Goal: Information Seeking & Learning: Learn about a topic

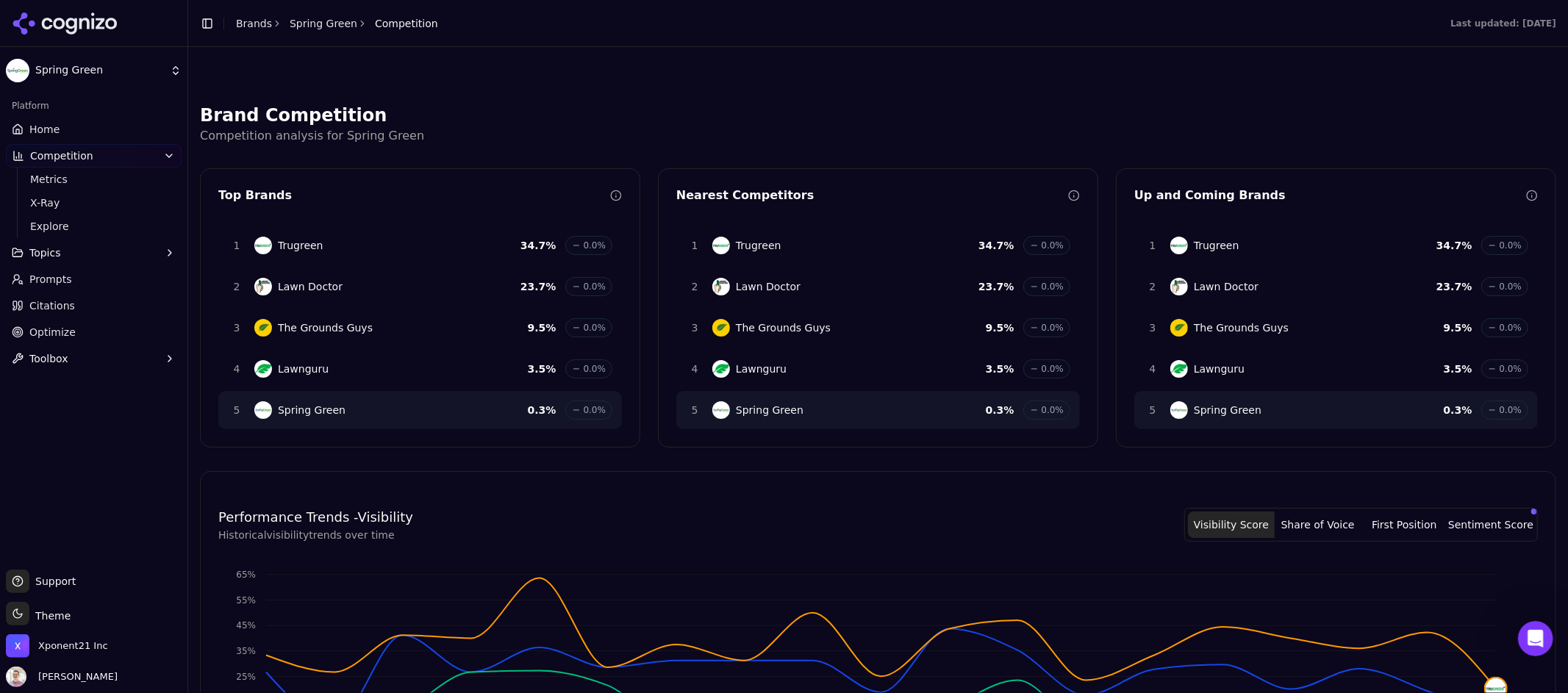
scroll to position [424, 0]
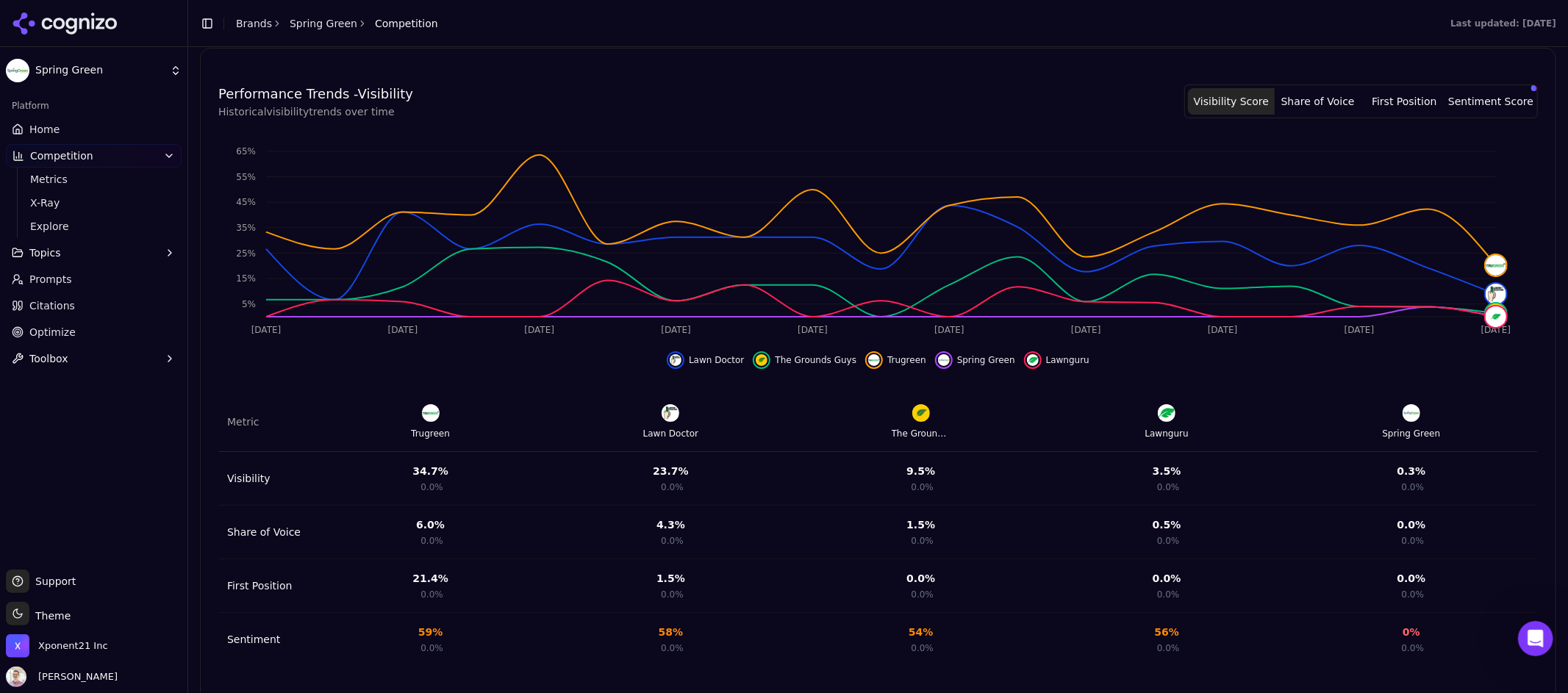
click at [1328, 105] on button "Share of Voice" at bounding box center [1318, 101] width 86 height 26
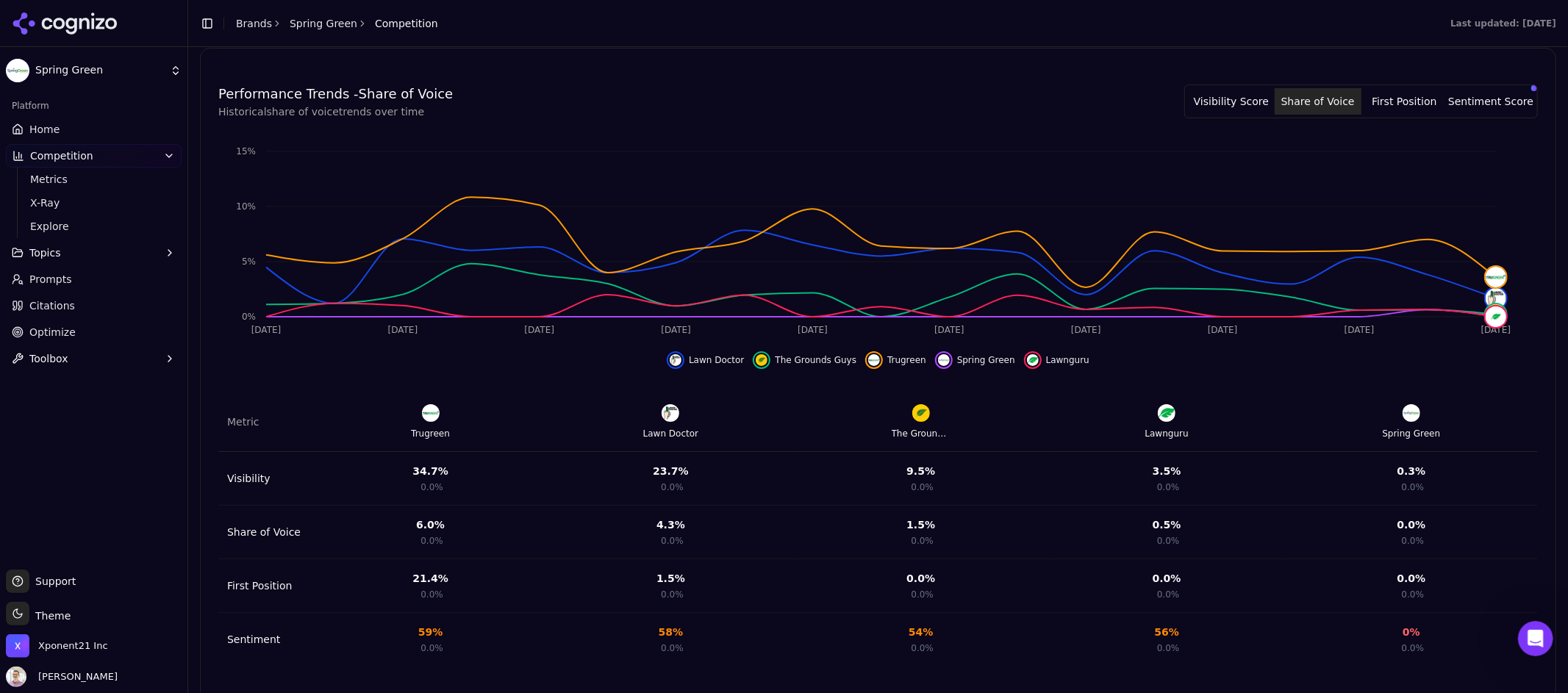
click at [1256, 102] on button "Visibility Score" at bounding box center [1231, 101] width 86 height 26
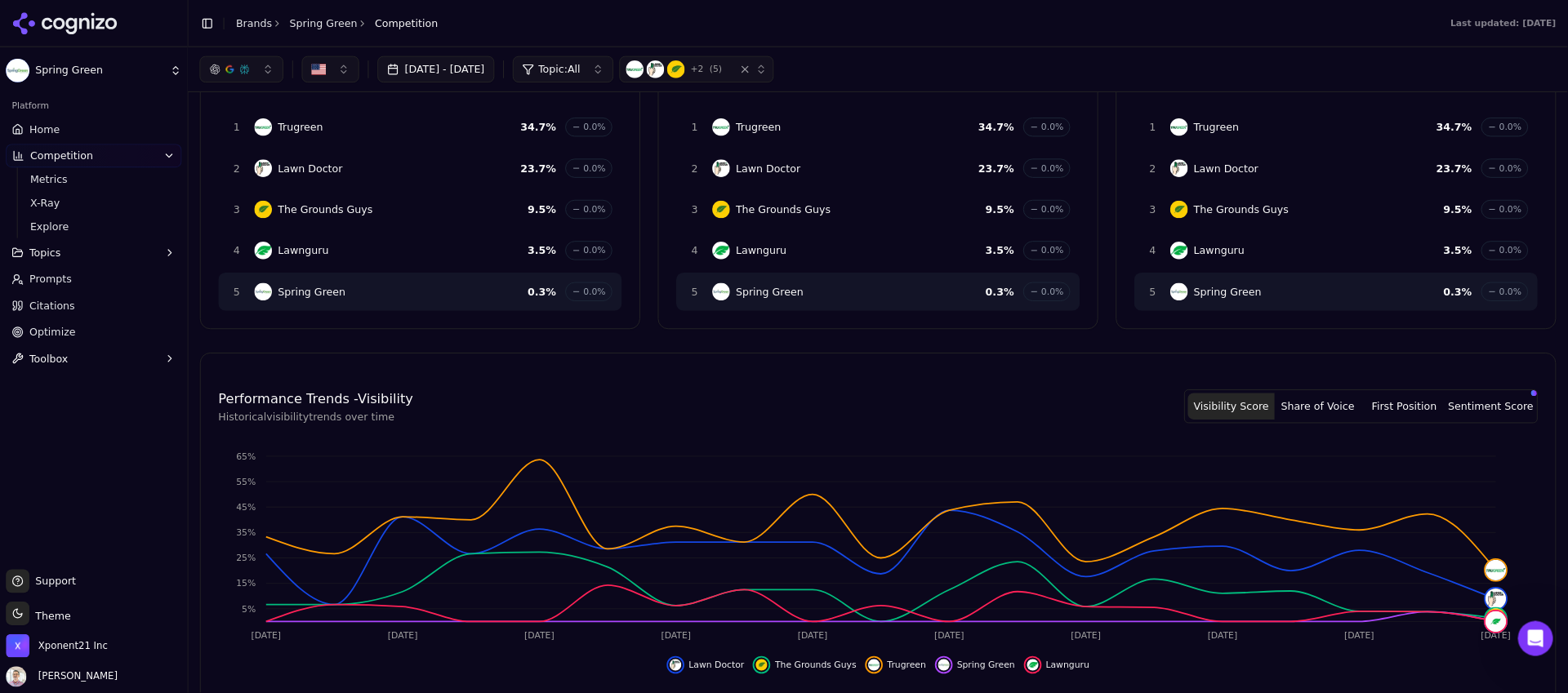
scroll to position [0, 0]
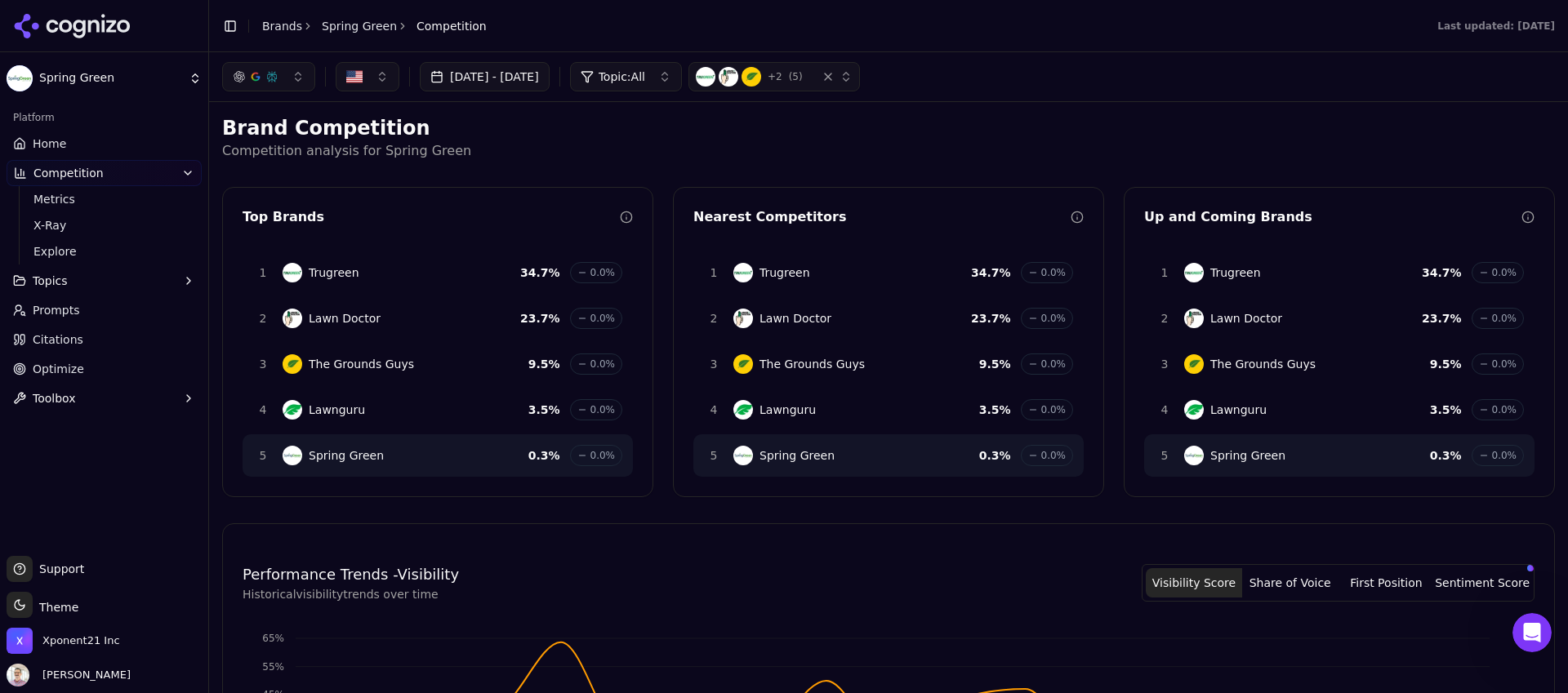
click at [191, 171] on icon "button" at bounding box center [187, 172] width 13 height 13
click at [197, 81] on html "Spring Green Platform Home Competition Topics Prompts Citations Optimize Toolbo…" at bounding box center [784, 346] width 1568 height 693
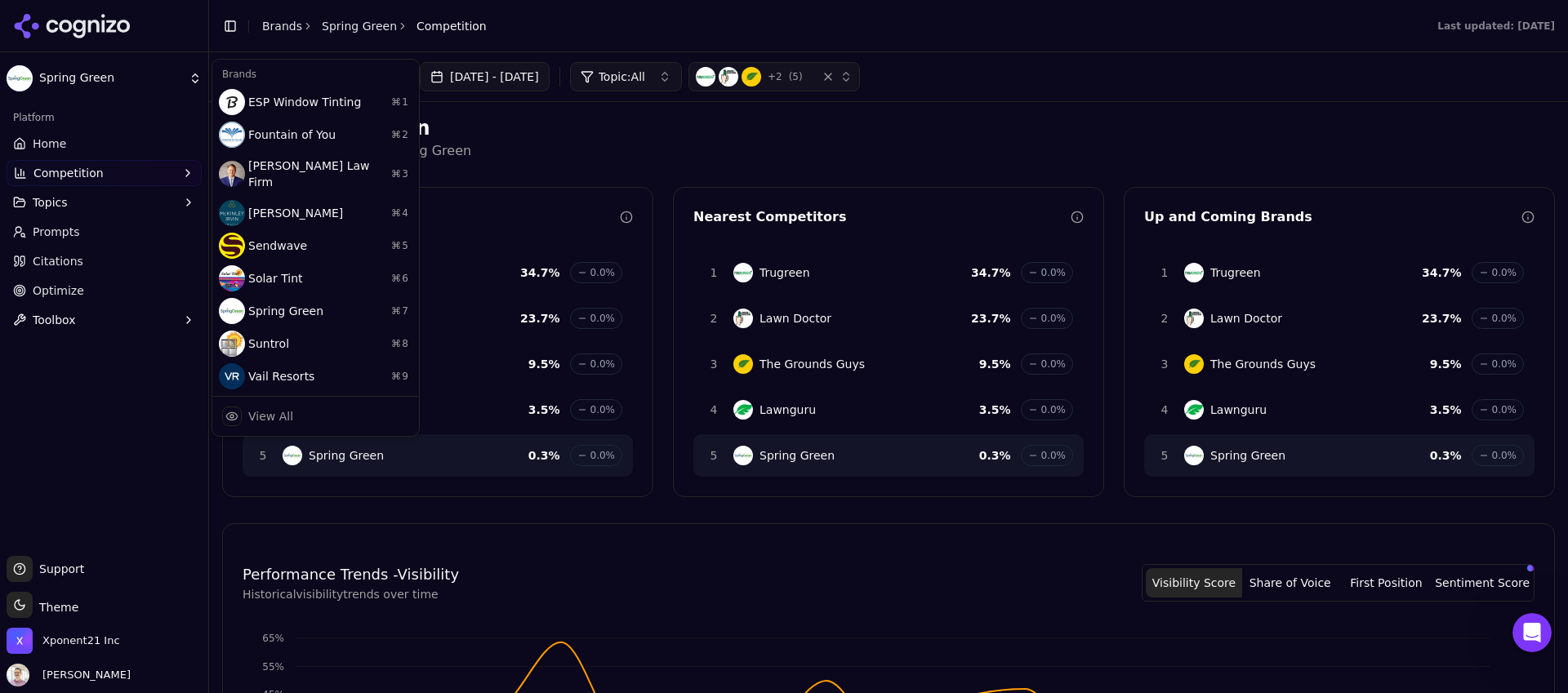
click at [180, 86] on html "Spring Green Platform Home Competition Topics Prompts Citations Optimize Toolbo…" at bounding box center [784, 346] width 1568 height 693
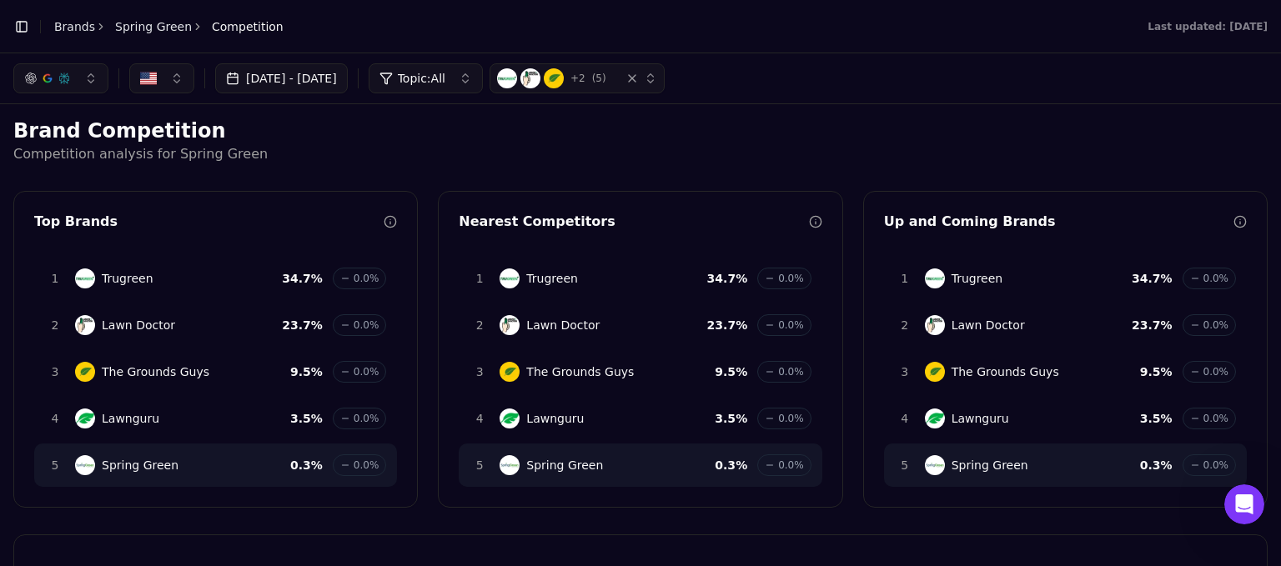
click at [348, 82] on button "[DATE] - [DATE]" at bounding box center [281, 78] width 133 height 30
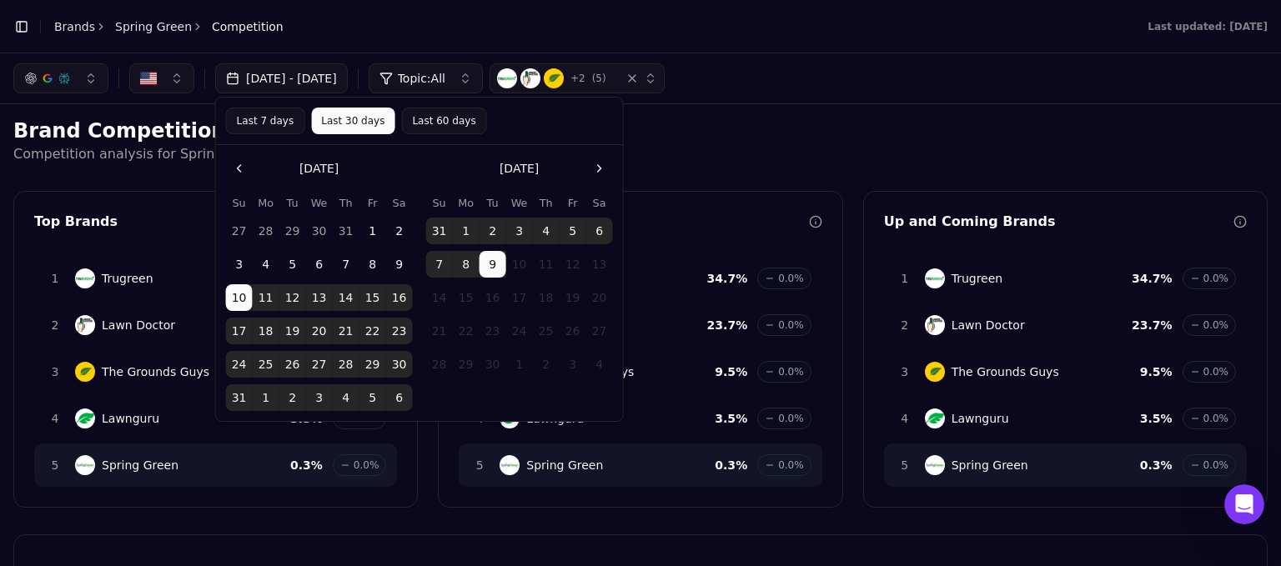
click at [348, 82] on button "[DATE] - [DATE]" at bounding box center [281, 78] width 133 height 30
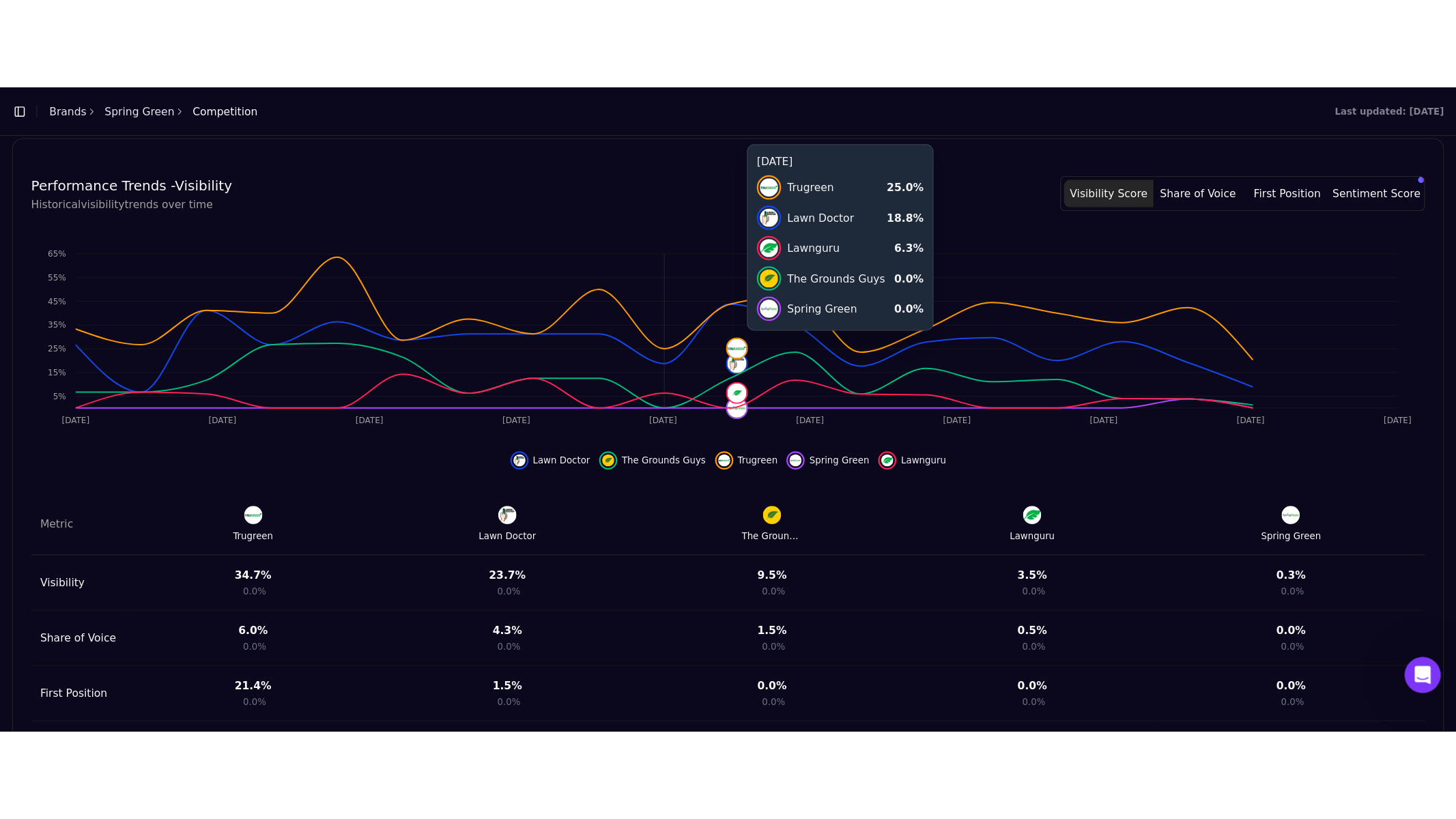
scroll to position [392, 0]
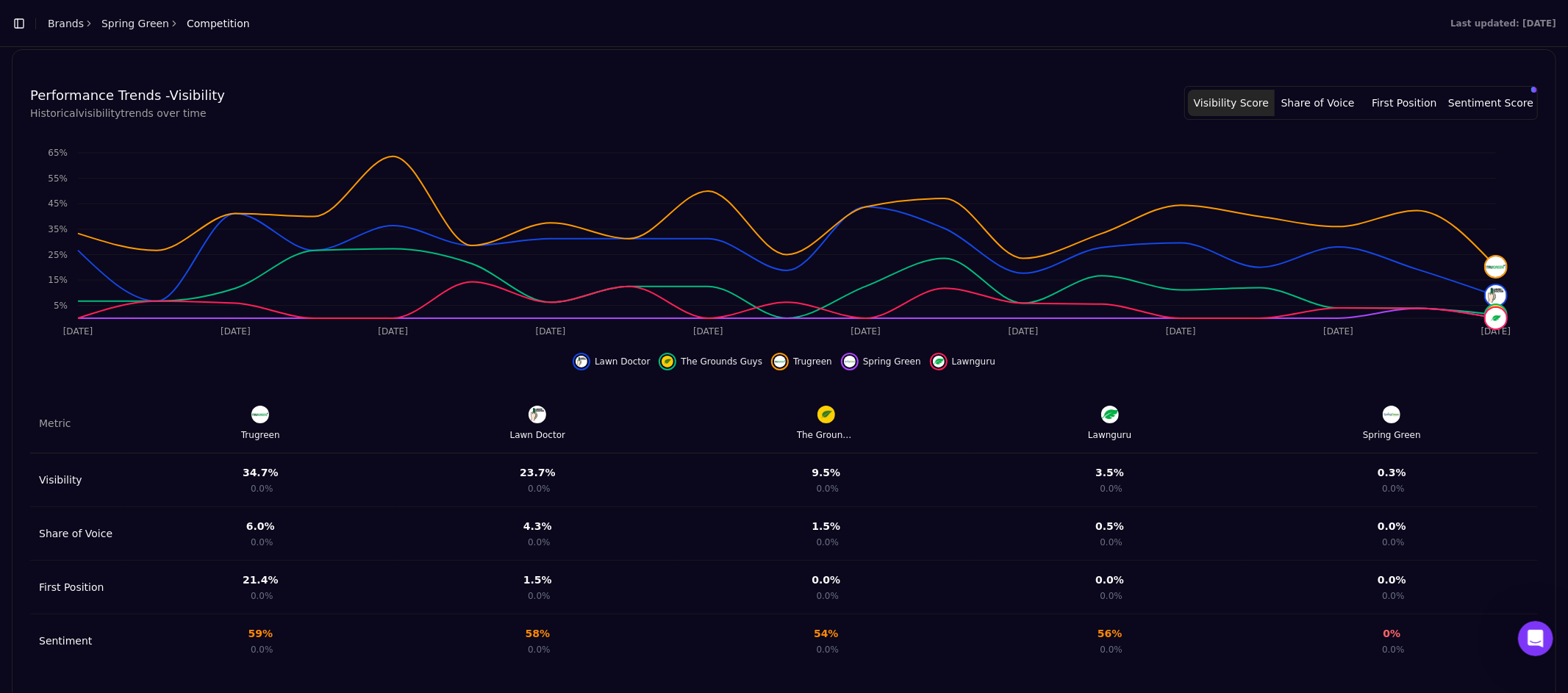
drag, startPoint x: 66, startPoint y: 122, endPoint x: 59, endPoint y: 124, distance: 7.3
click at [60, 124] on div "Performance Trends - Visibility Historical visibility trends over time Visibili…" at bounding box center [783, 376] width 1507 height 582
click at [1076, 82] on div "Performance Trends - Visibility Historical visibility trends over time Visibili…" at bounding box center [783, 376] width 1542 height 617
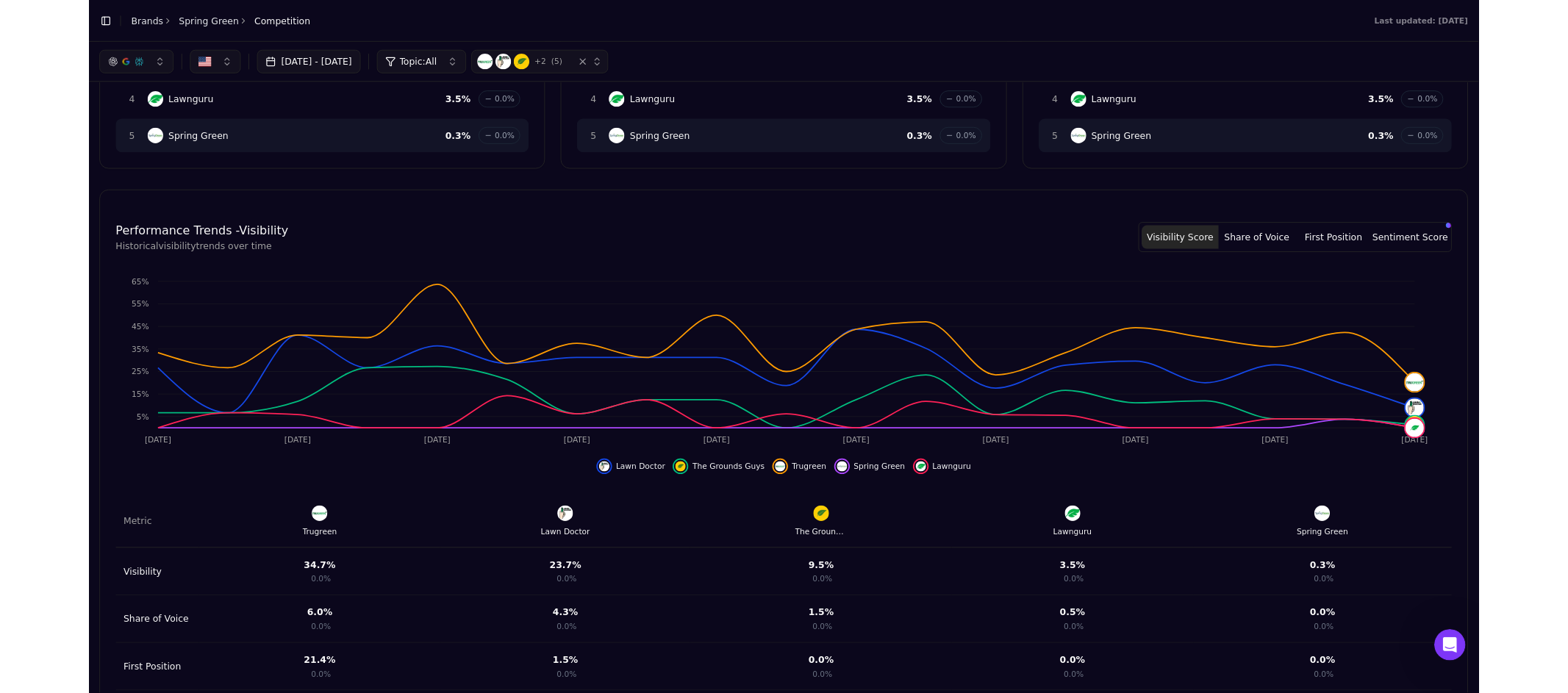
scroll to position [357, 0]
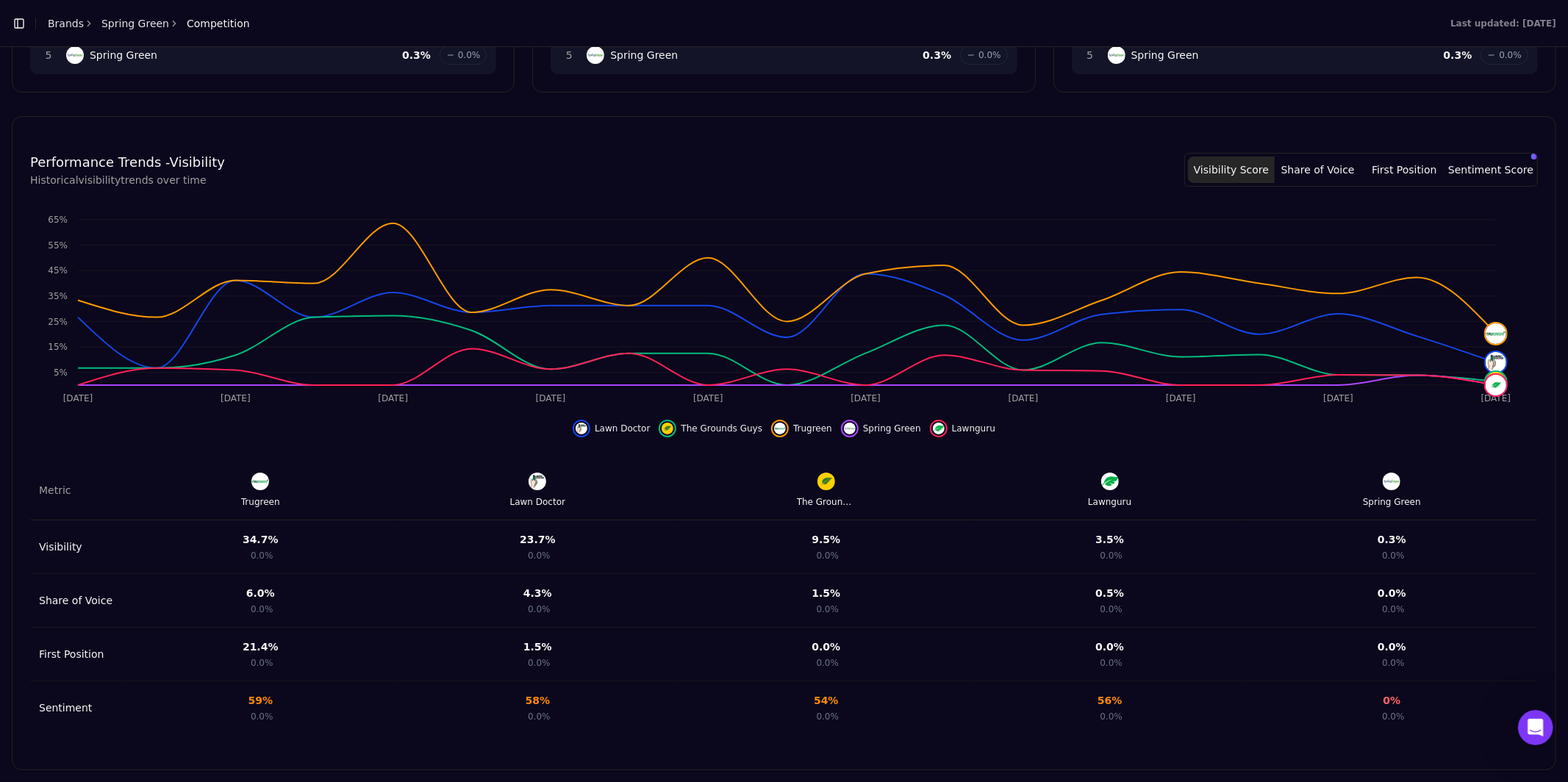
click at [868, 193] on div "Performance Trends - Visibility Historical visibility trends over time Visibili…" at bounding box center [783, 443] width 1507 height 582
click at [838, 180] on div "Performance Trends - Visibility Historical visibility trends over time Visibili…" at bounding box center [783, 170] width 1507 height 35
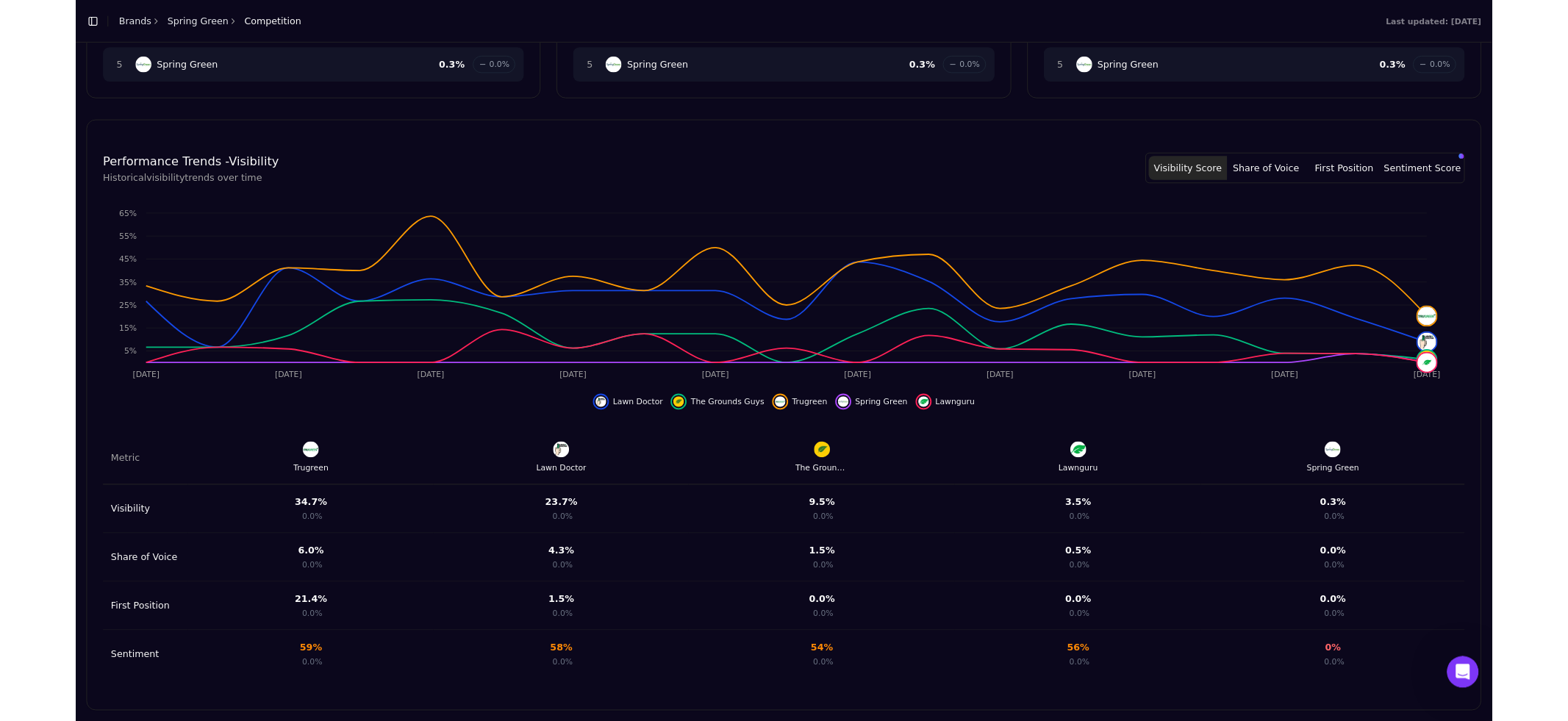
scroll to position [329, 0]
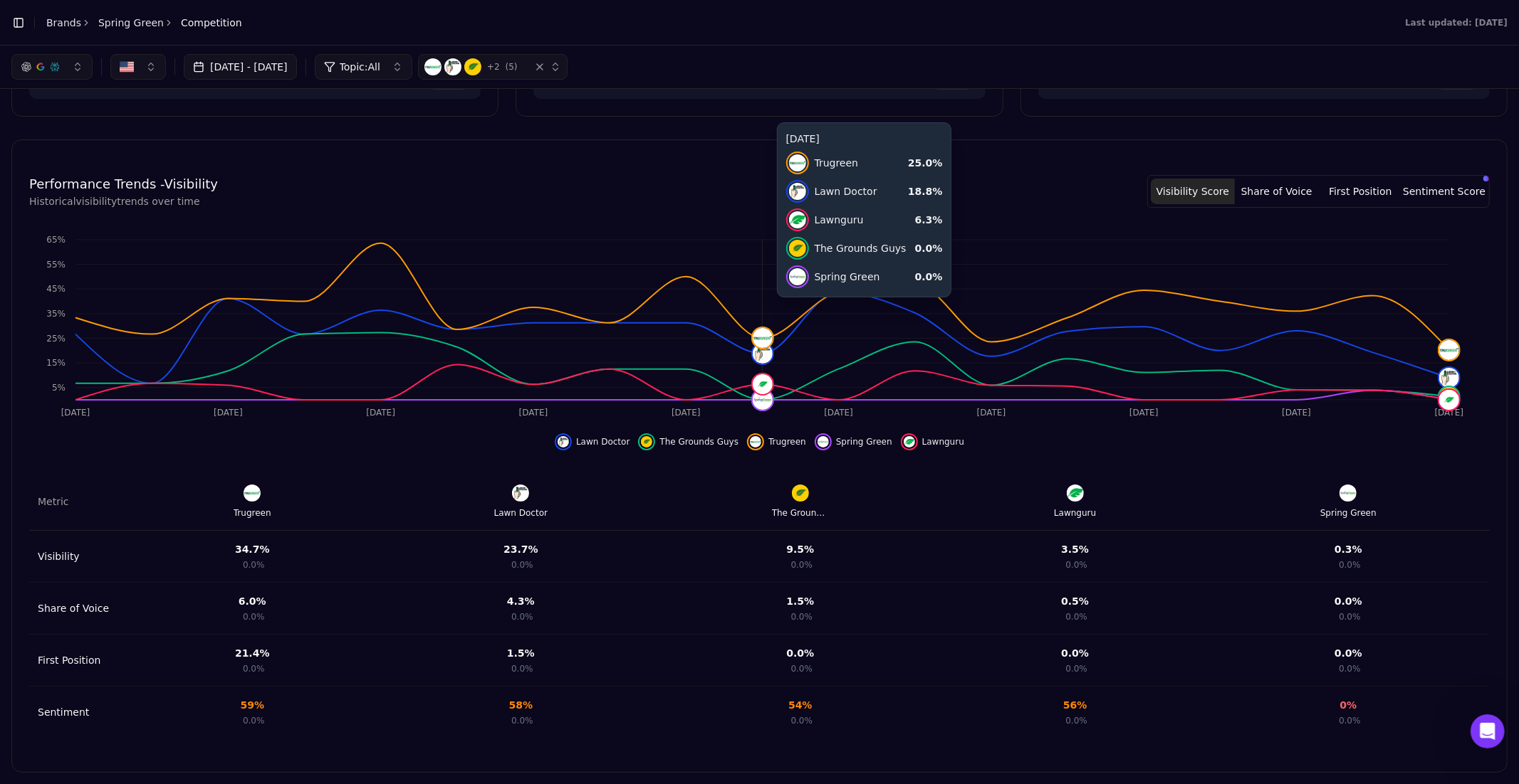
click at [746, 312] on icon "[DATE] Aug [DATE] Aug [DATE] Aug 31 [DATE] [DATE] [DATE] [DATE] 5% 15% 25% 35% …" at bounding box center [753, 325] width 1448 height 200
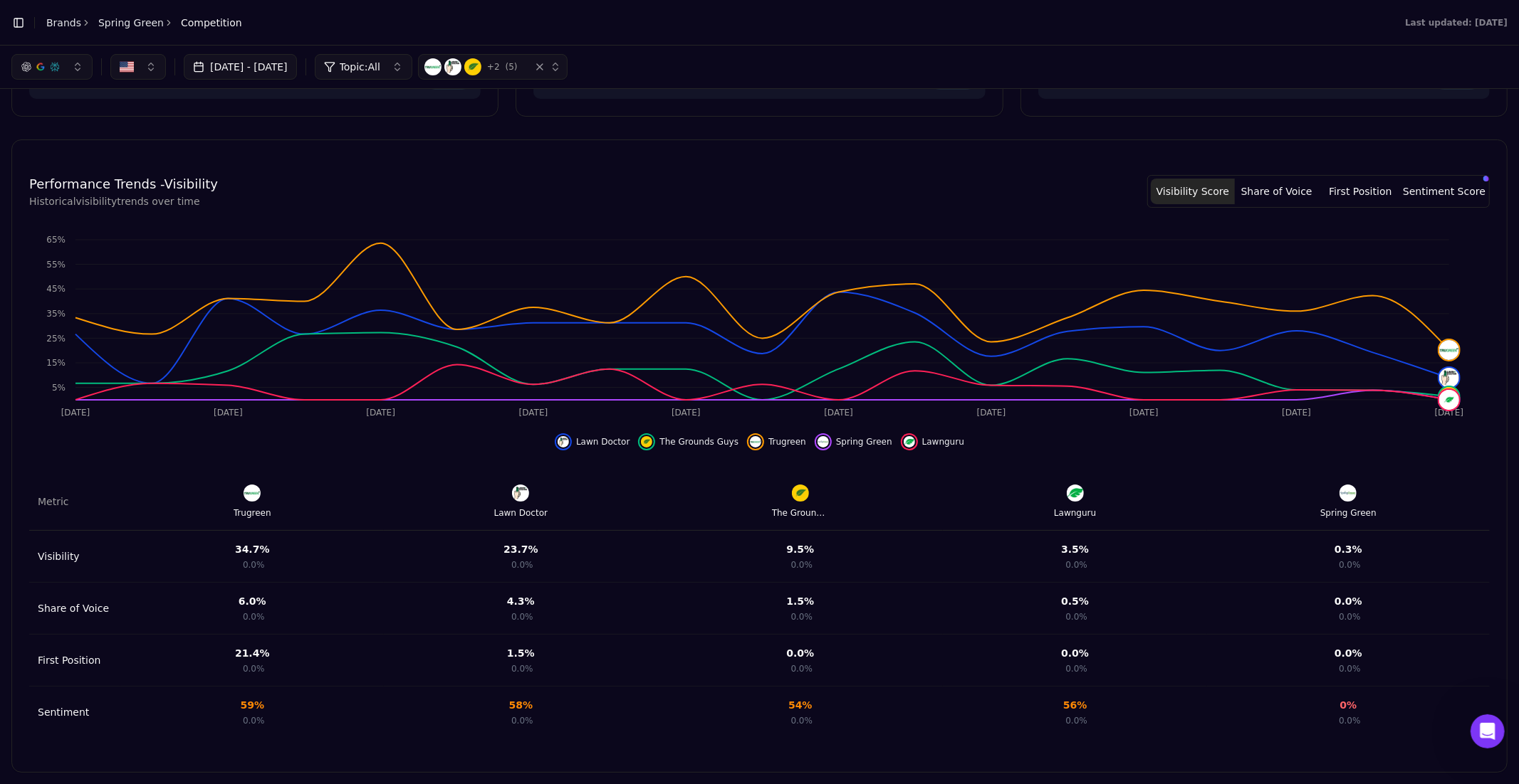
click at [644, 225] on icon "[DATE] Aug [DATE] Aug [DATE] Aug 31 [DATE] [DATE] [DATE] [DATE] 5% 15% 25% 35% …" at bounding box center [753, 325] width 1448 height 200
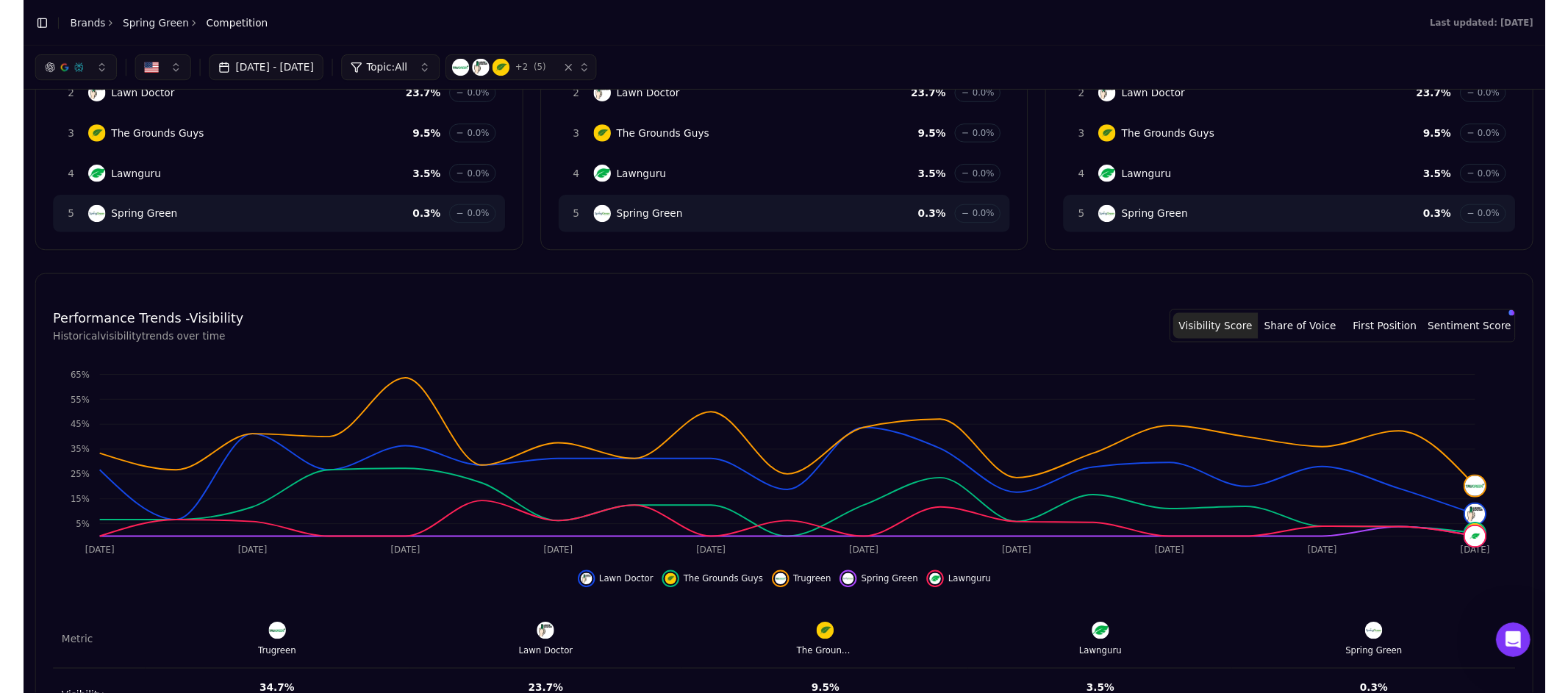
scroll to position [0, 0]
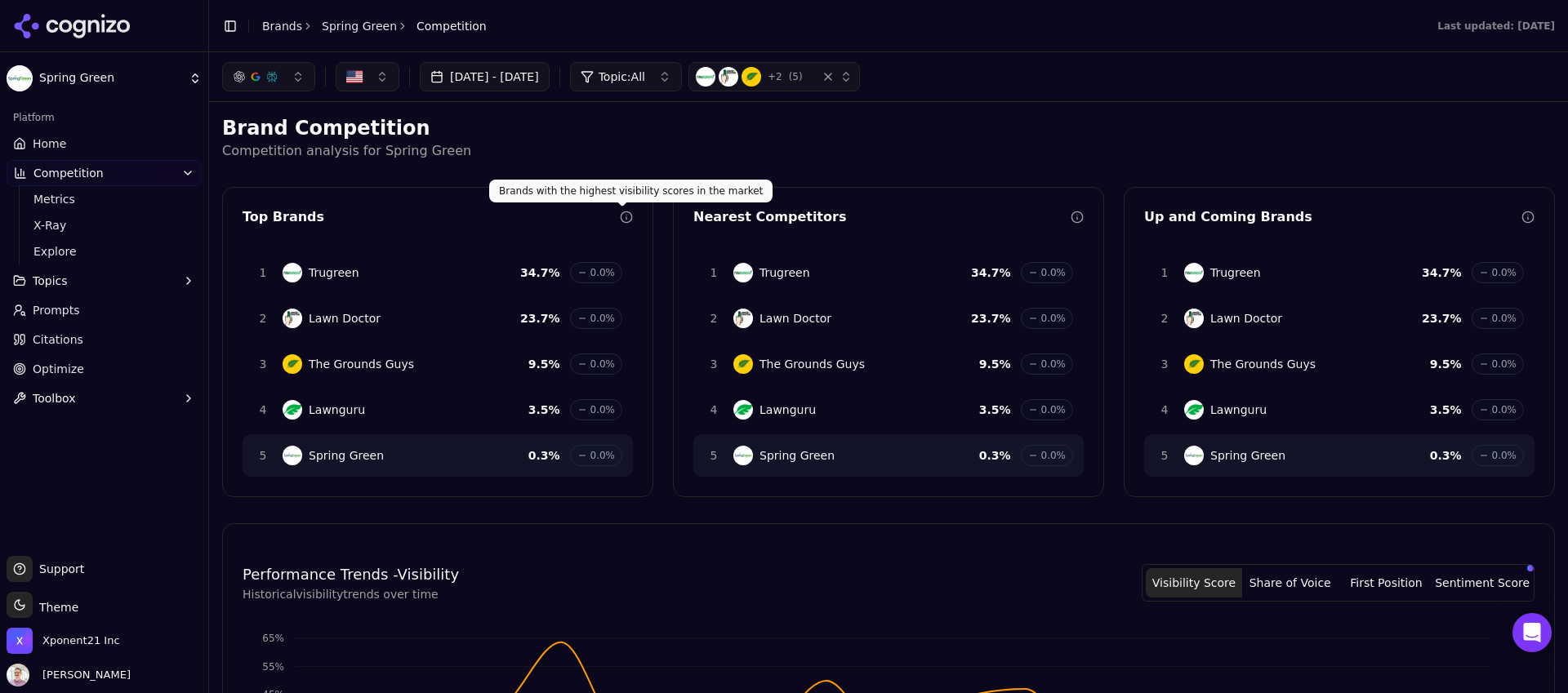
click at [623, 217] on icon at bounding box center [625, 216] width 13 height 13
click at [623, 210] on icon at bounding box center [625, 216] width 13 height 13
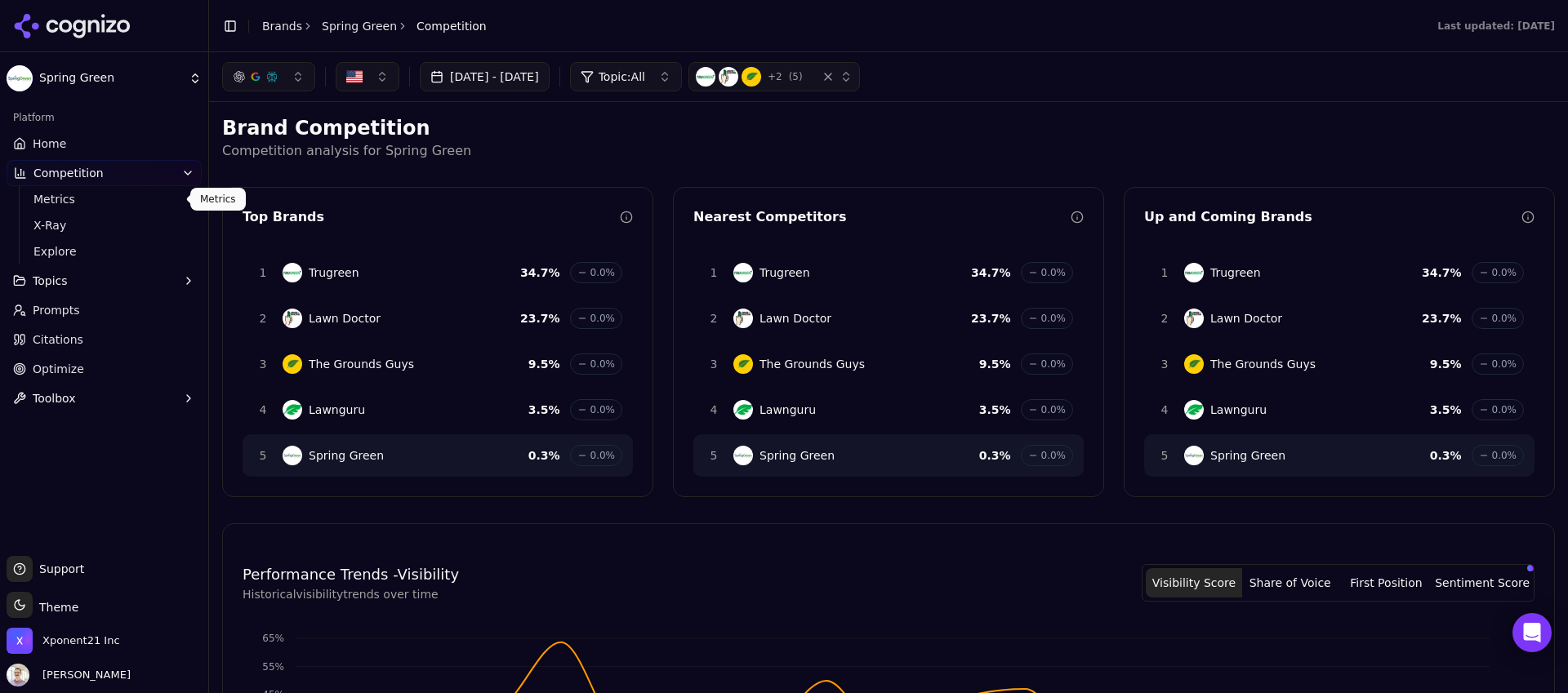
click at [37, 195] on span "Metrics" at bounding box center [104, 199] width 142 height 17
click at [61, 201] on span "Metrics" at bounding box center [104, 199] width 142 height 17
click at [61, 227] on span "X-Ray" at bounding box center [104, 225] width 142 height 17
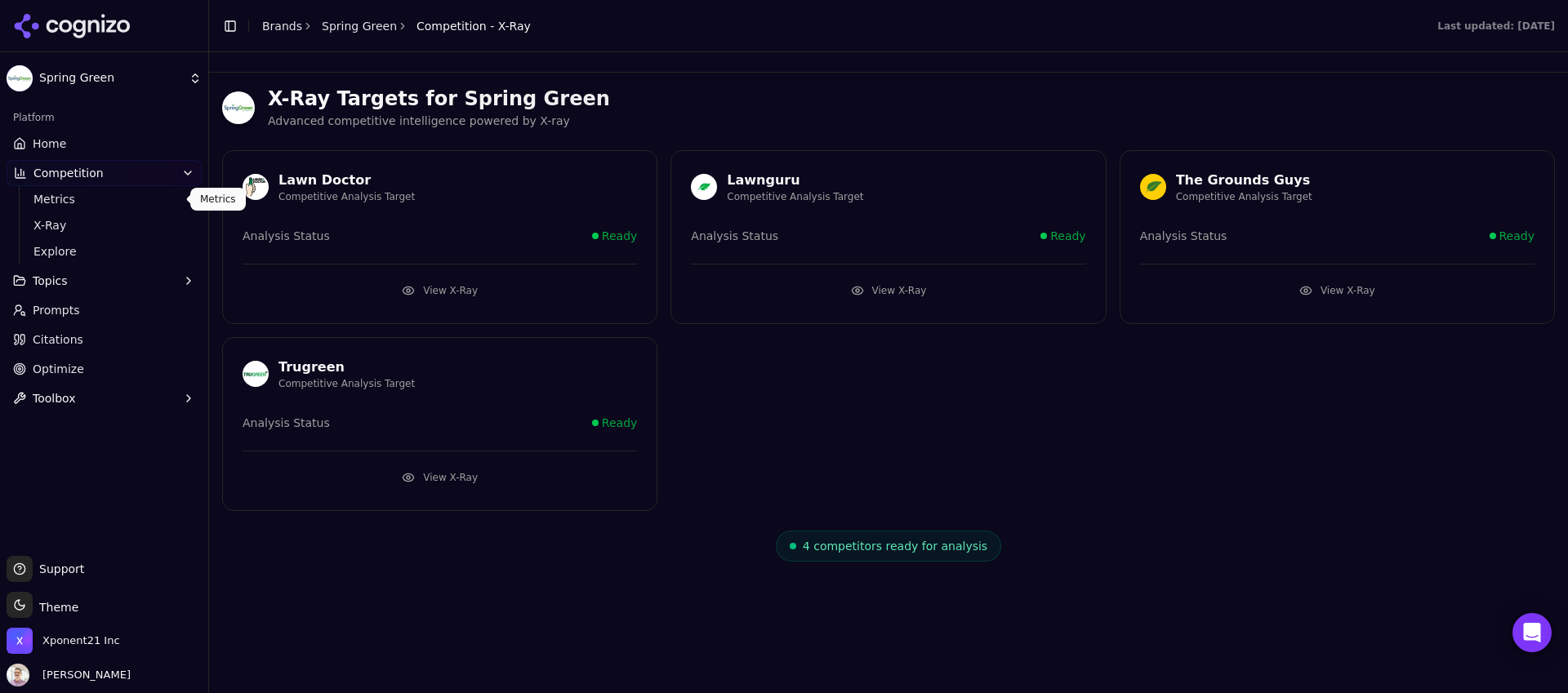
click at [65, 194] on span "Metrics" at bounding box center [104, 199] width 142 height 17
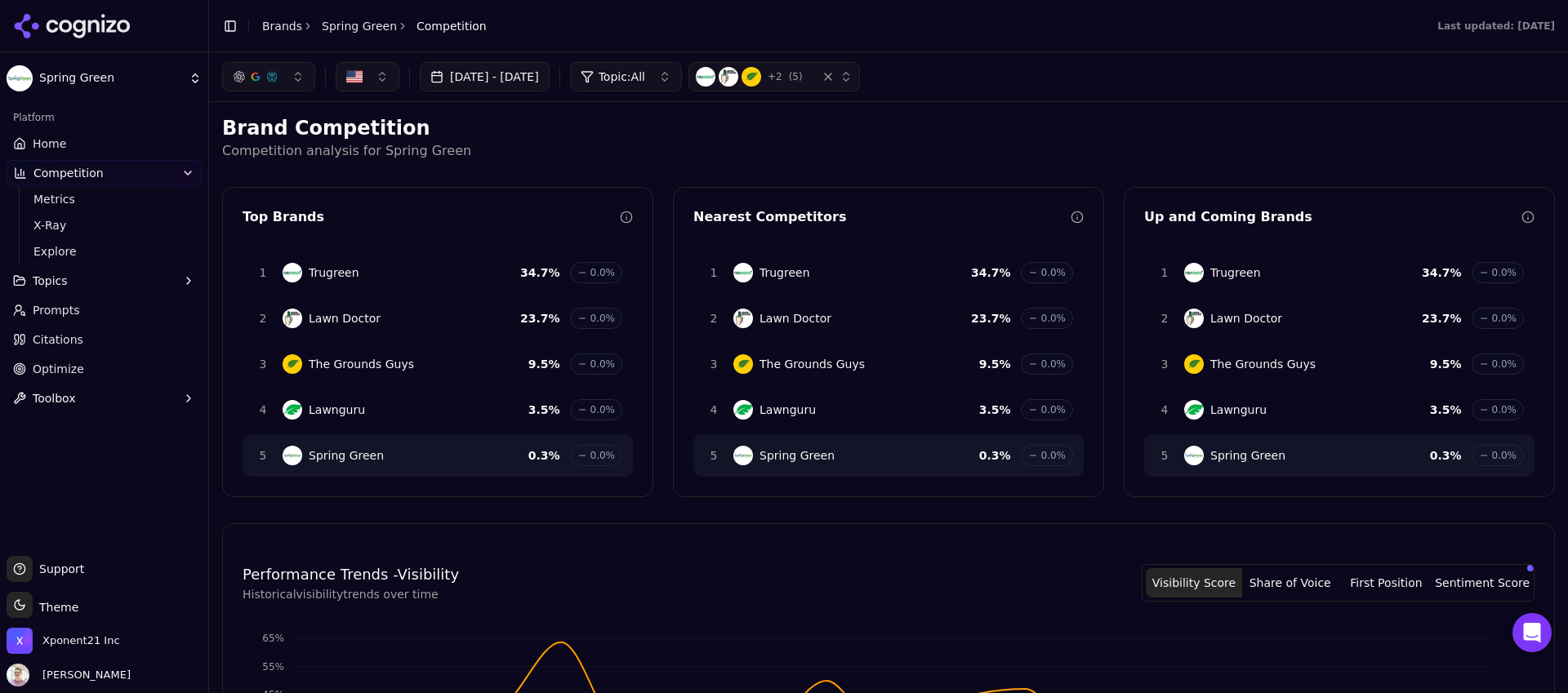
click at [49, 278] on span "Topics" at bounding box center [50, 281] width 35 height 17
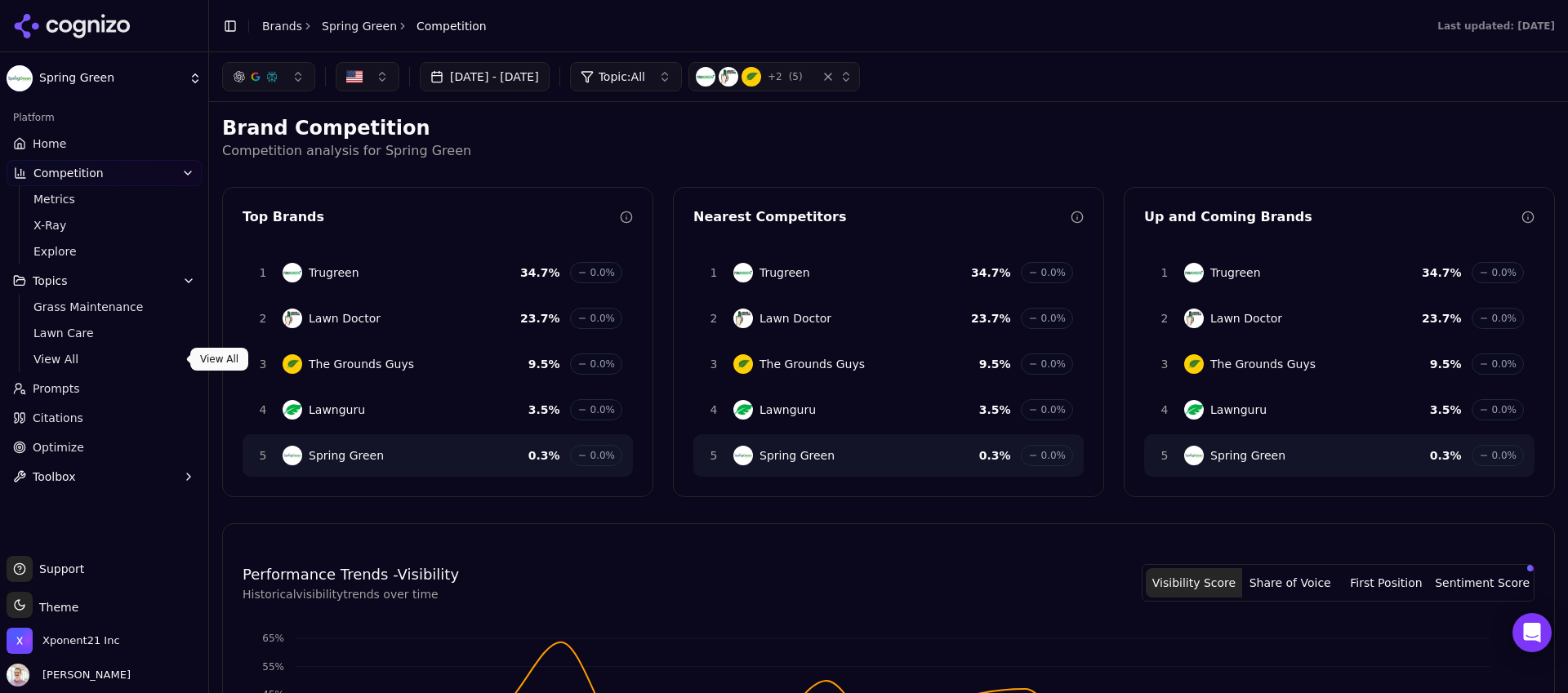
click at [62, 359] on span "View All" at bounding box center [104, 359] width 142 height 17
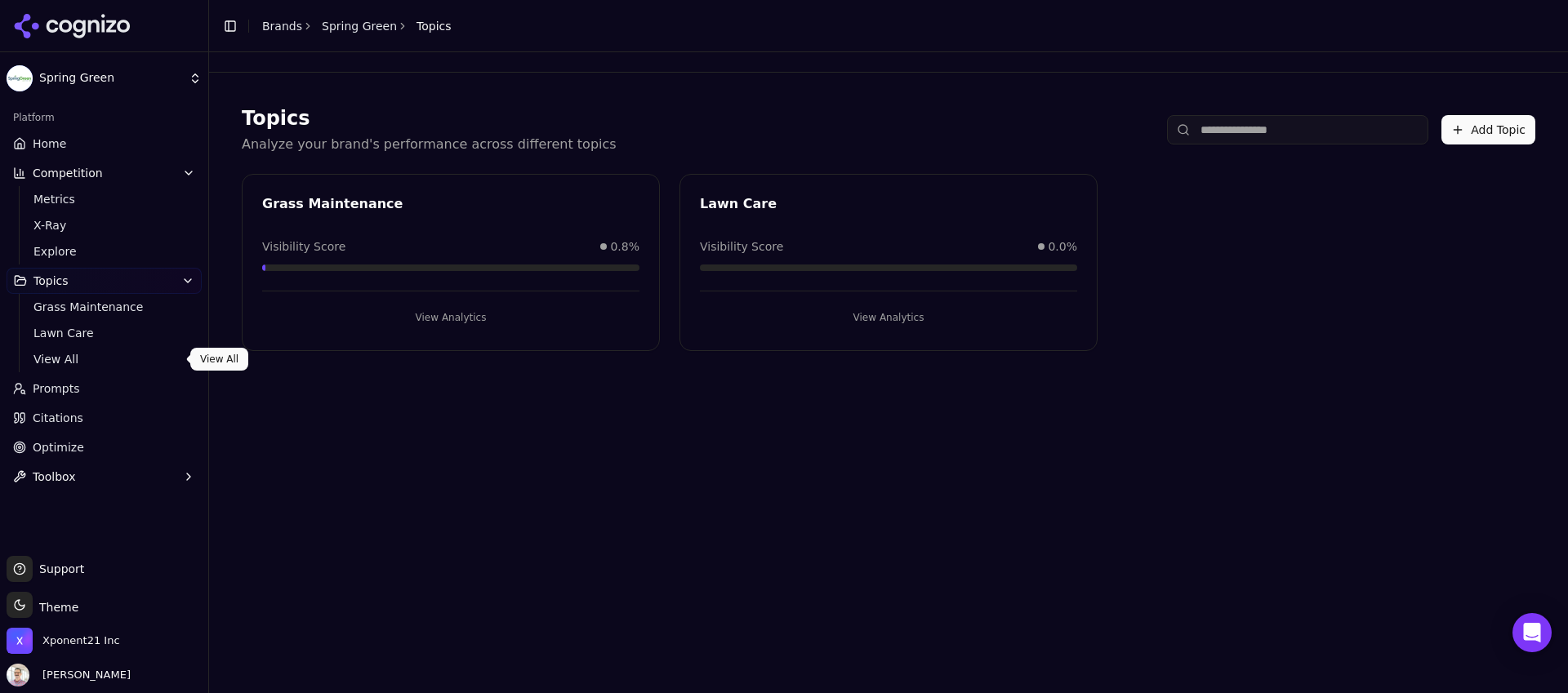
click at [81, 362] on span "View All" at bounding box center [104, 359] width 142 height 17
click at [73, 383] on span "Prompts" at bounding box center [56, 389] width 47 height 17
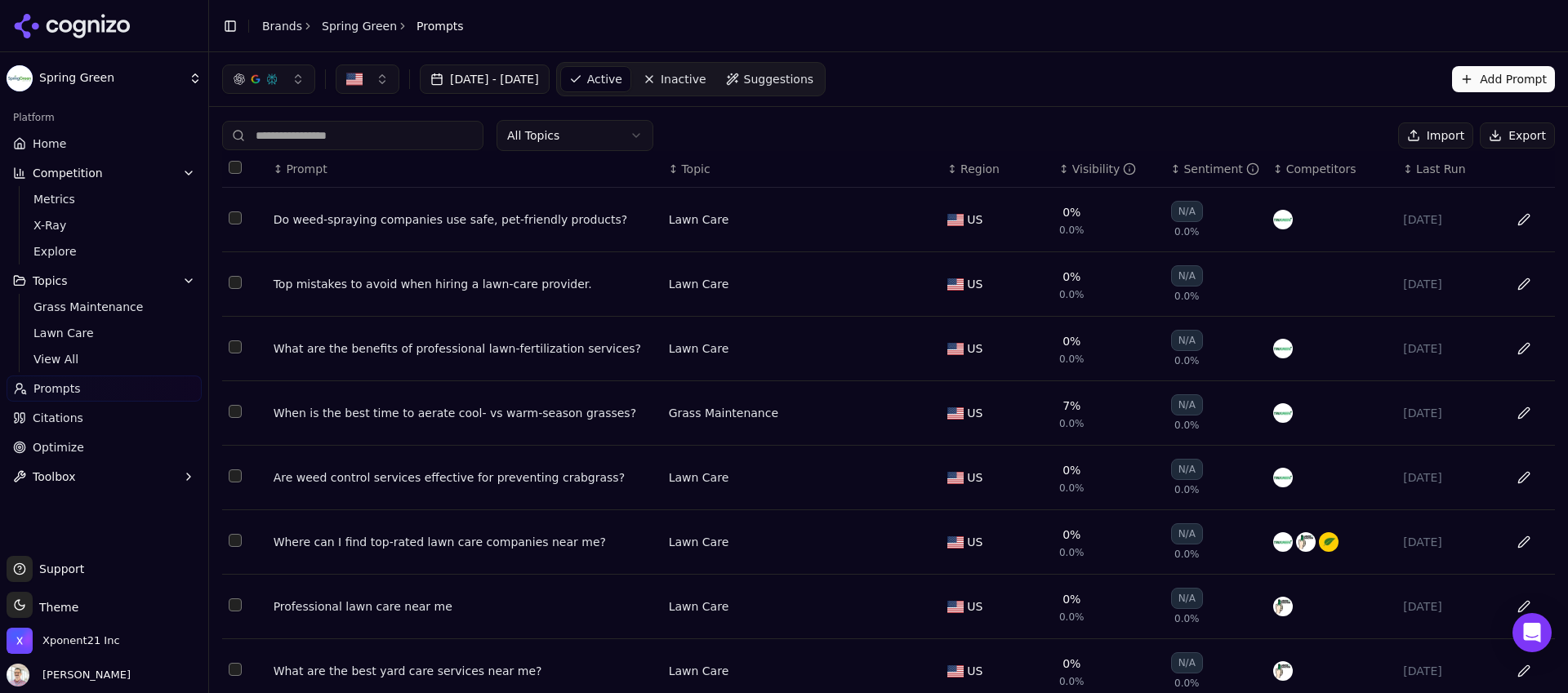
click at [1503, 135] on button "Export" at bounding box center [1517, 135] width 75 height 26
click at [522, 73] on button "[DATE] - [DATE]" at bounding box center [484, 79] width 130 height 29
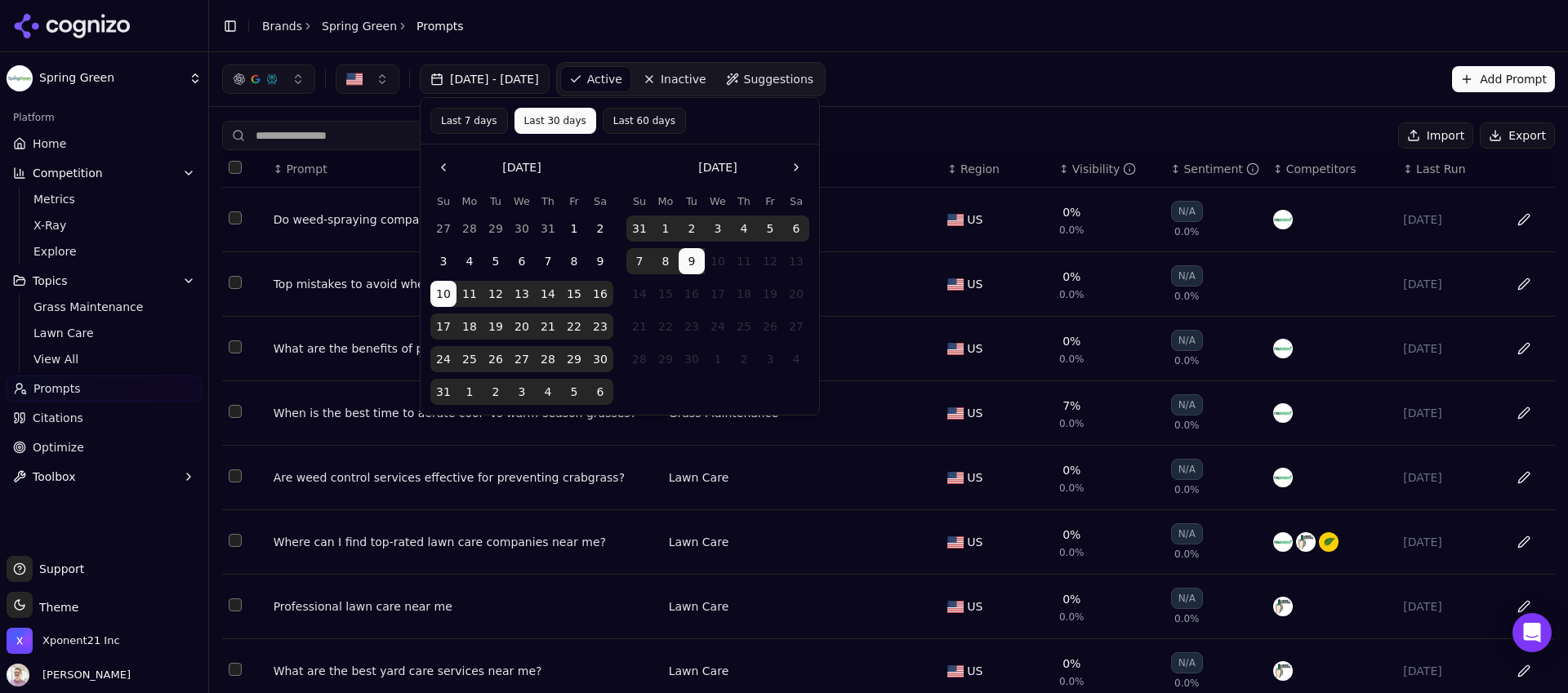
click at [513, 30] on header "Toggle Sidebar Brands Spring Green Prompts" at bounding box center [889, 25] width 1359 height 52
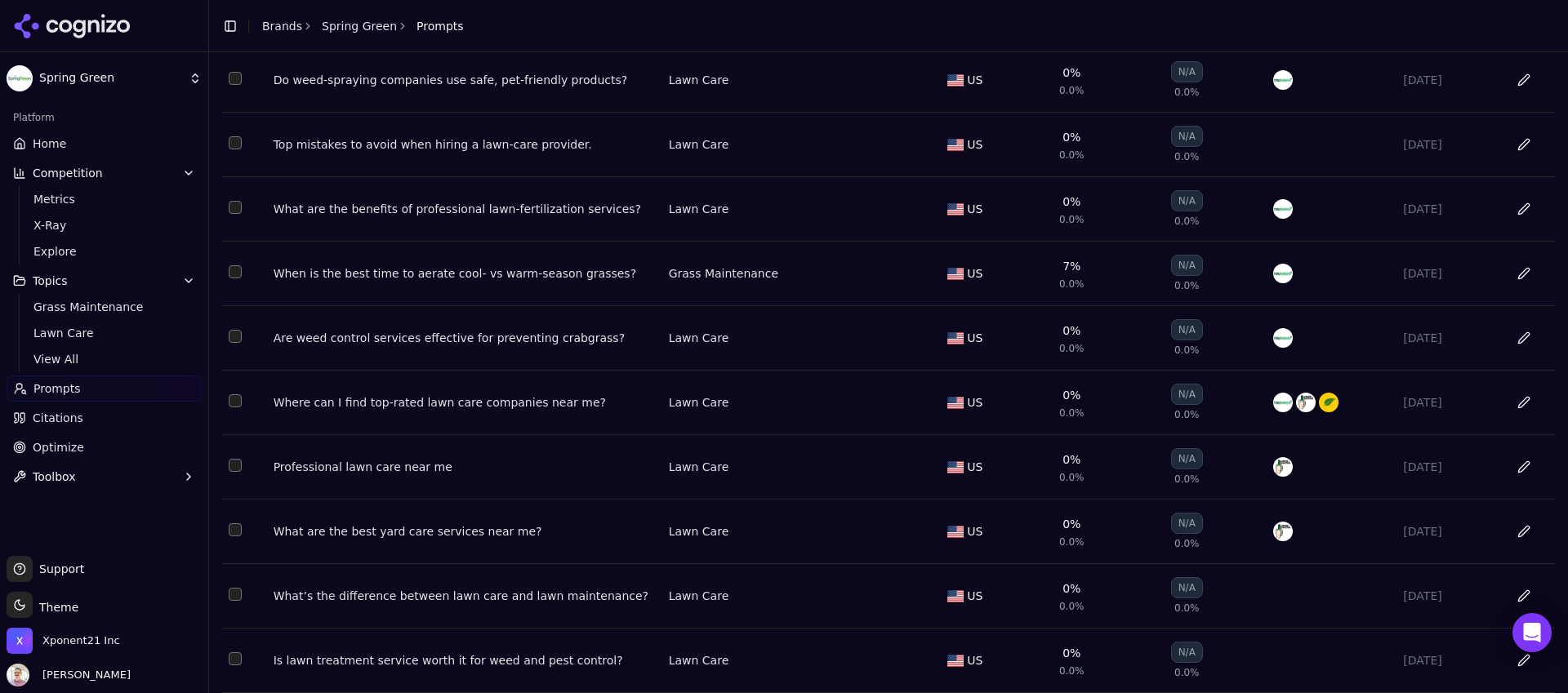
scroll to position [200, 0]
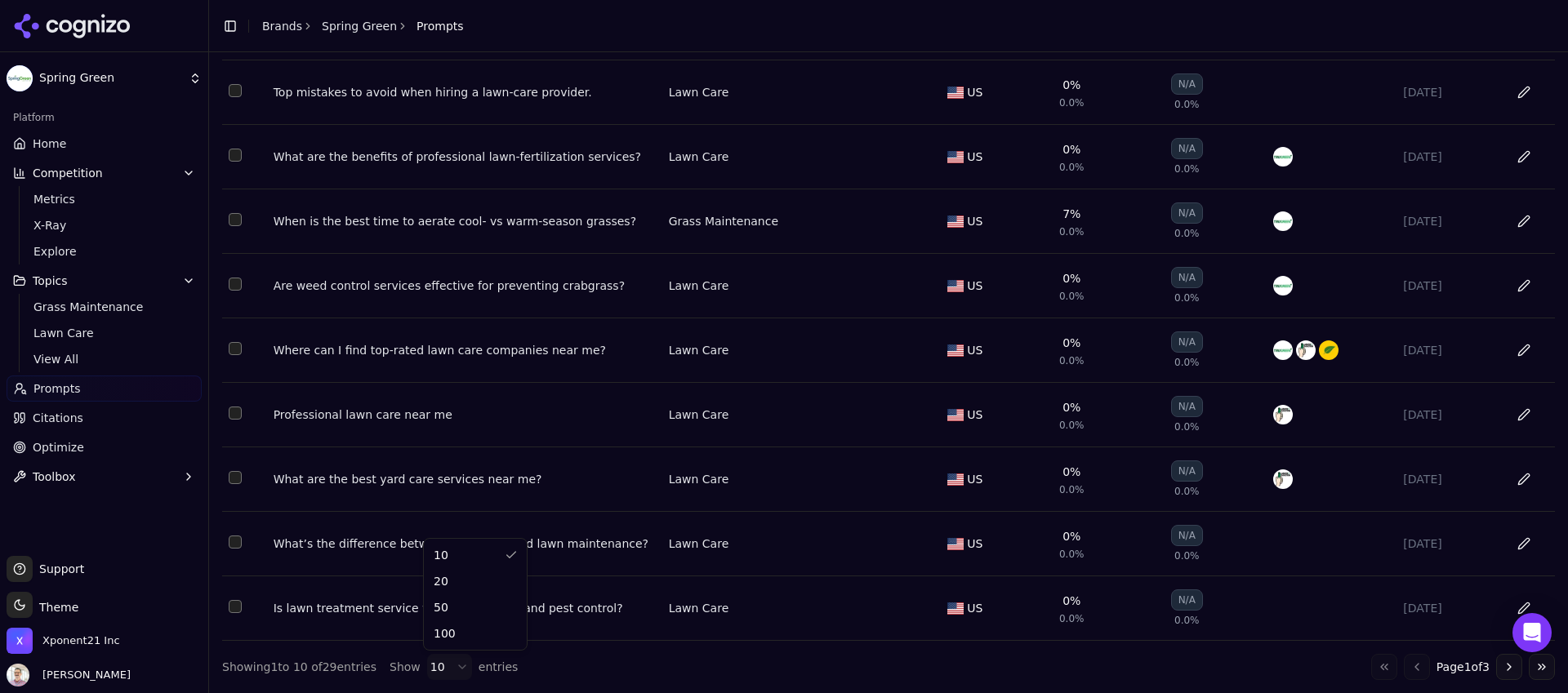
click at [451, 668] on html "Spring Green Platform Home Competition Metrics X-Ray Explore Topics Grass Maint…" at bounding box center [784, 346] width 1568 height 693
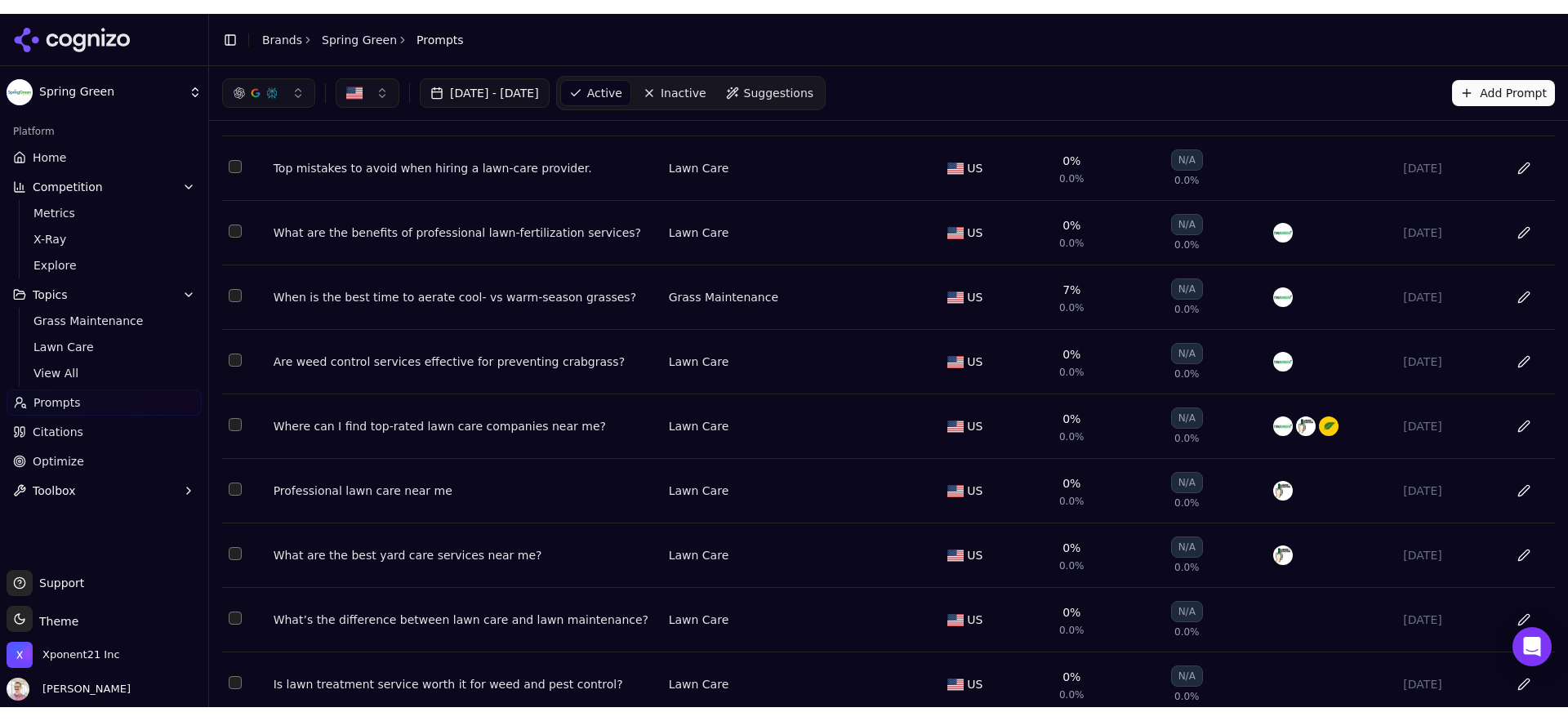
scroll to position [0, 0]
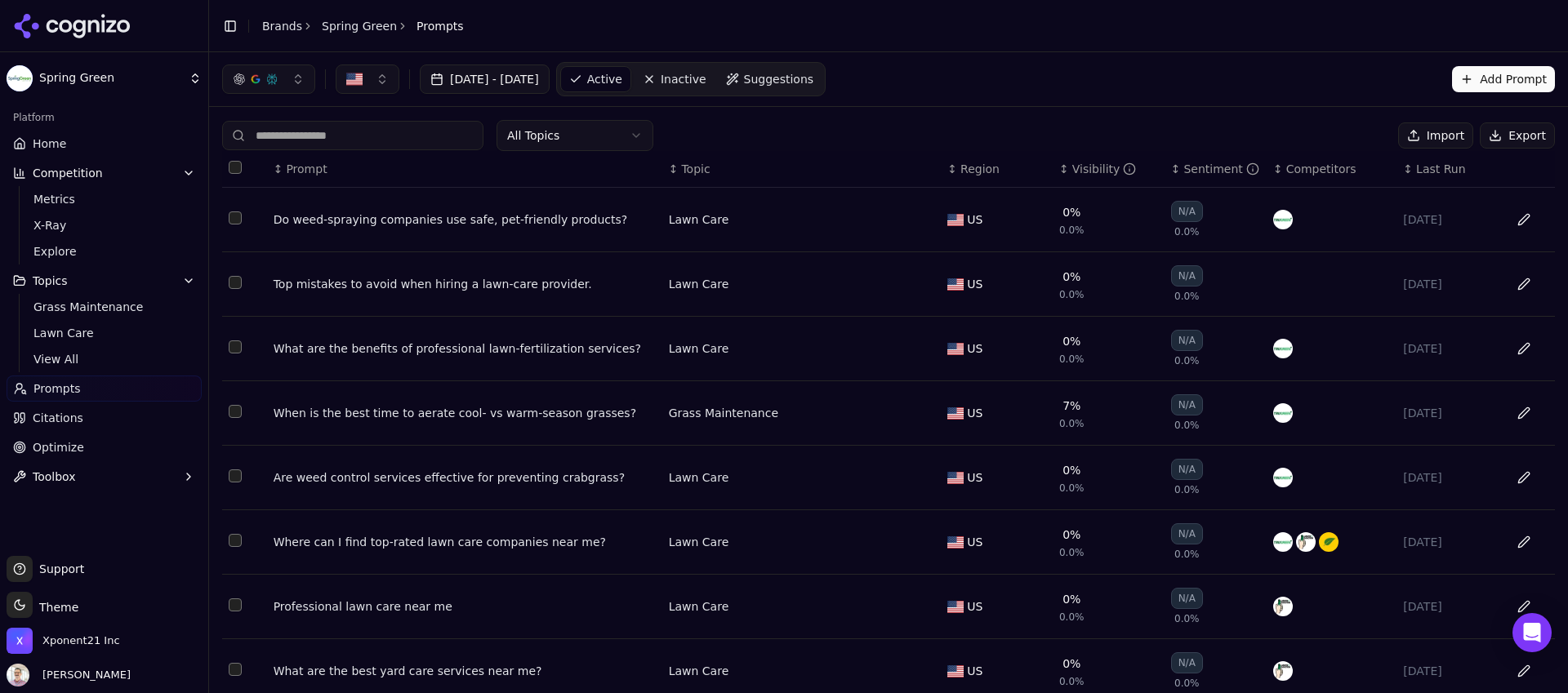
click at [1483, 136] on button "Export" at bounding box center [1517, 135] width 75 height 26
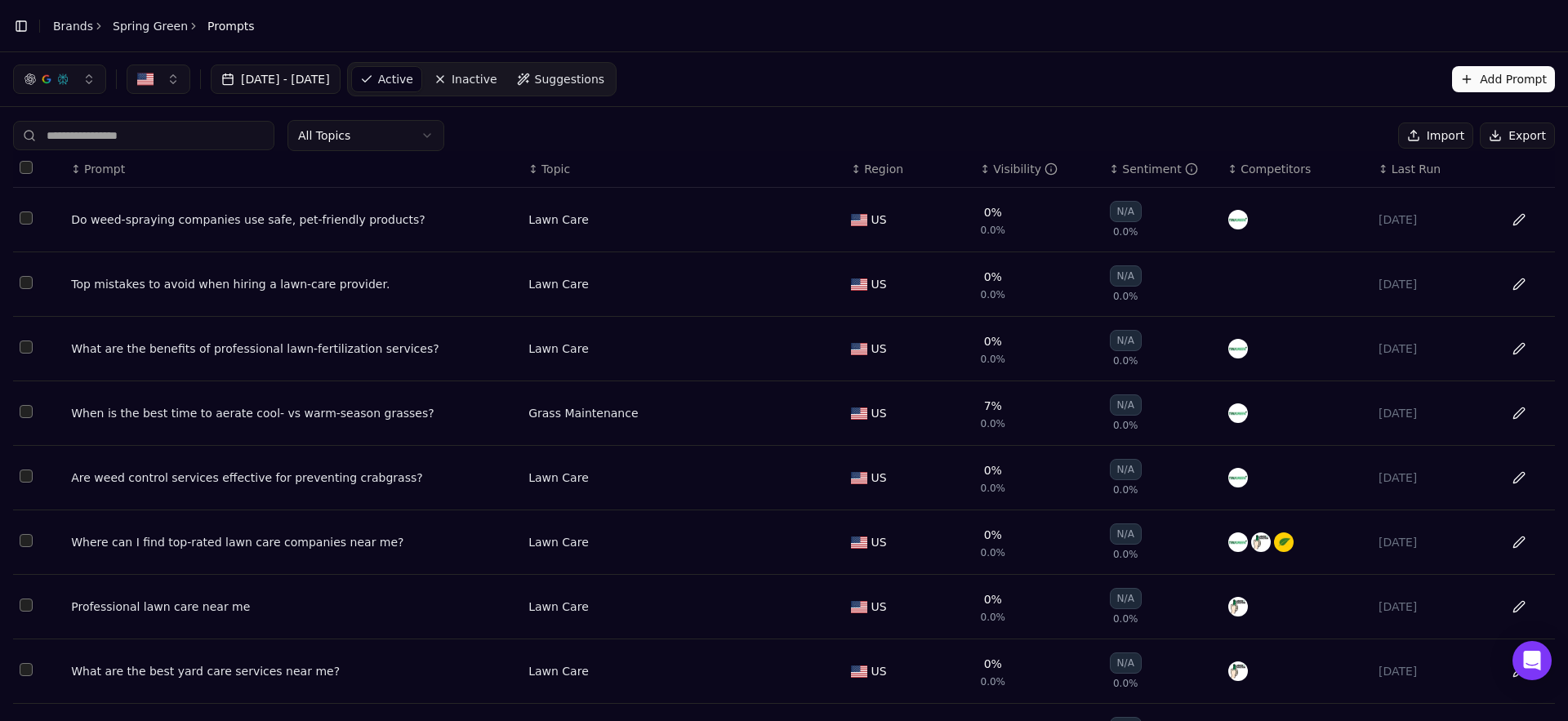
click at [136, 29] on link "Spring Green" at bounding box center [150, 25] width 75 height 17
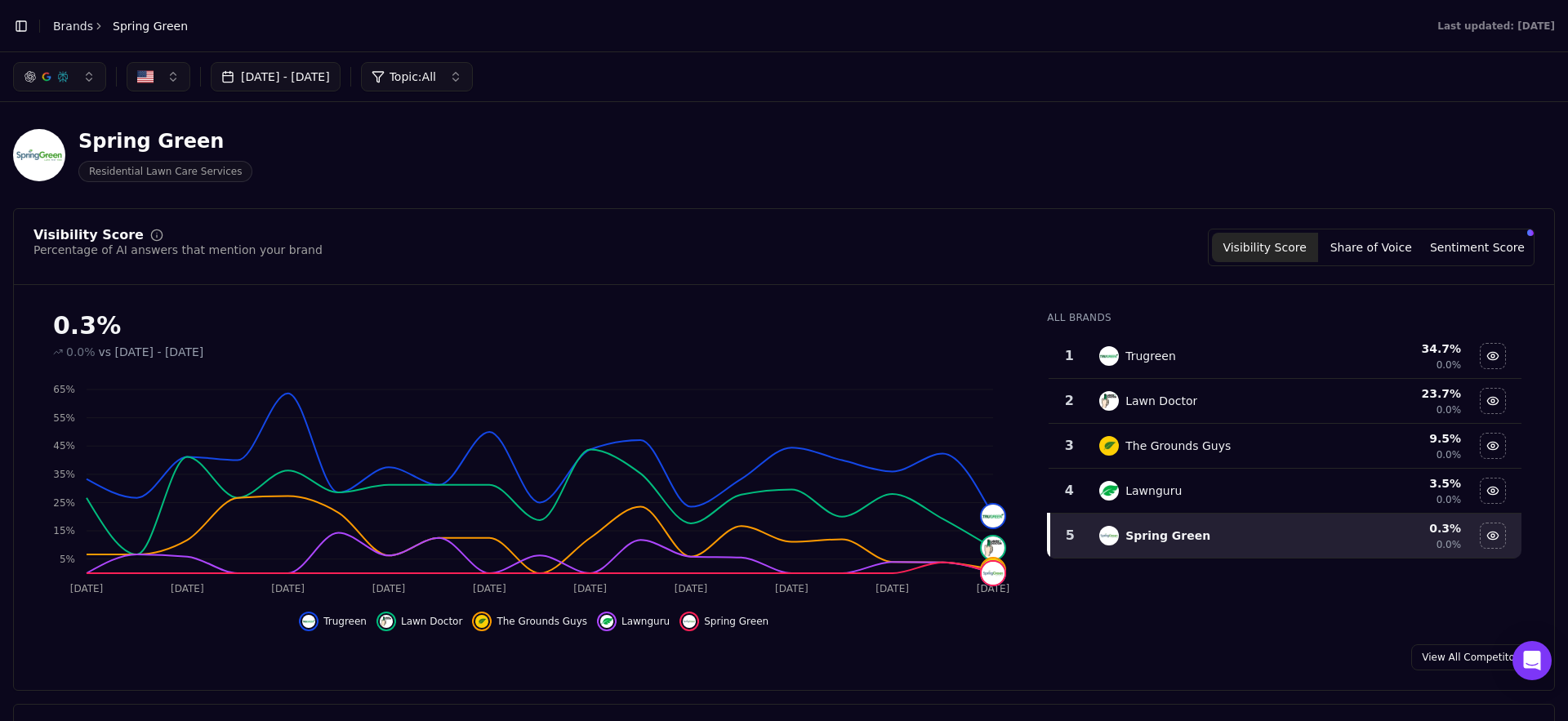
click at [28, 29] on button "Toggle Sidebar" at bounding box center [21, 25] width 23 height 23
click at [24, 29] on button "Toggle Sidebar" at bounding box center [21, 25] width 23 height 23
click at [23, 29] on button "Toggle Sidebar" at bounding box center [21, 25] width 23 height 23
drag, startPoint x: 671, startPoint y: 183, endPoint x: 533, endPoint y: 36, distance: 201.6
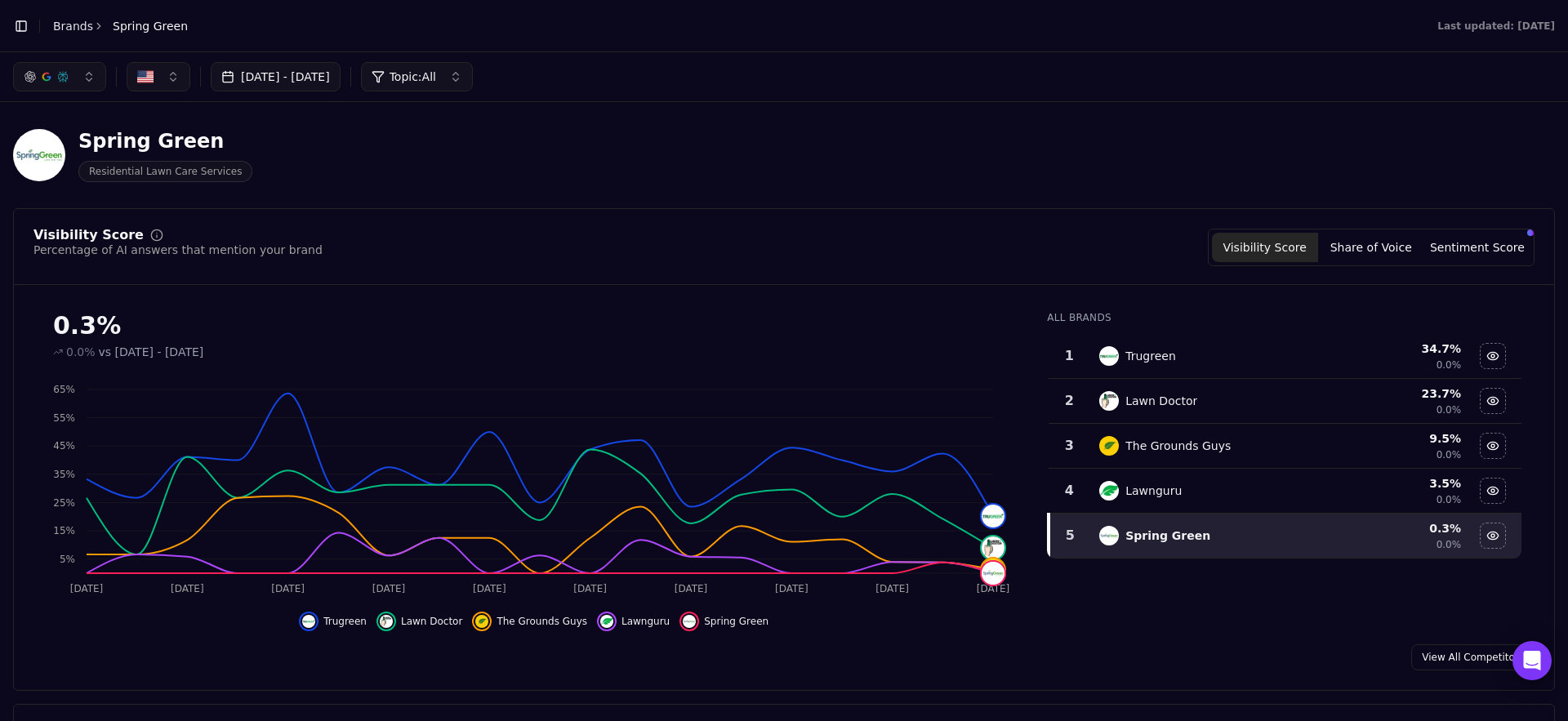
click at [670, 176] on div "Spring Green Residential Lawn Care Services" at bounding box center [783, 156] width 1542 height 80
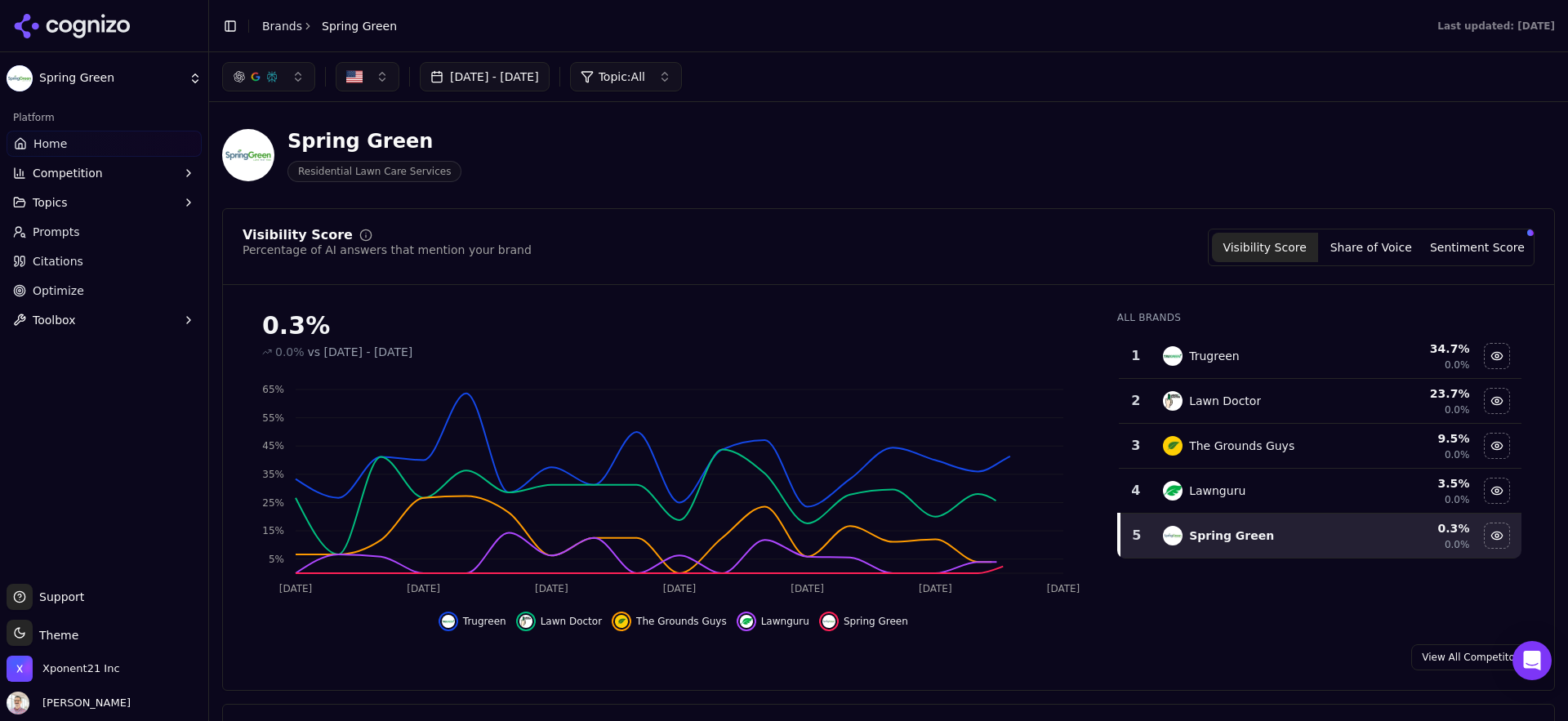
click at [144, 173] on button "Competition" at bounding box center [104, 173] width 195 height 26
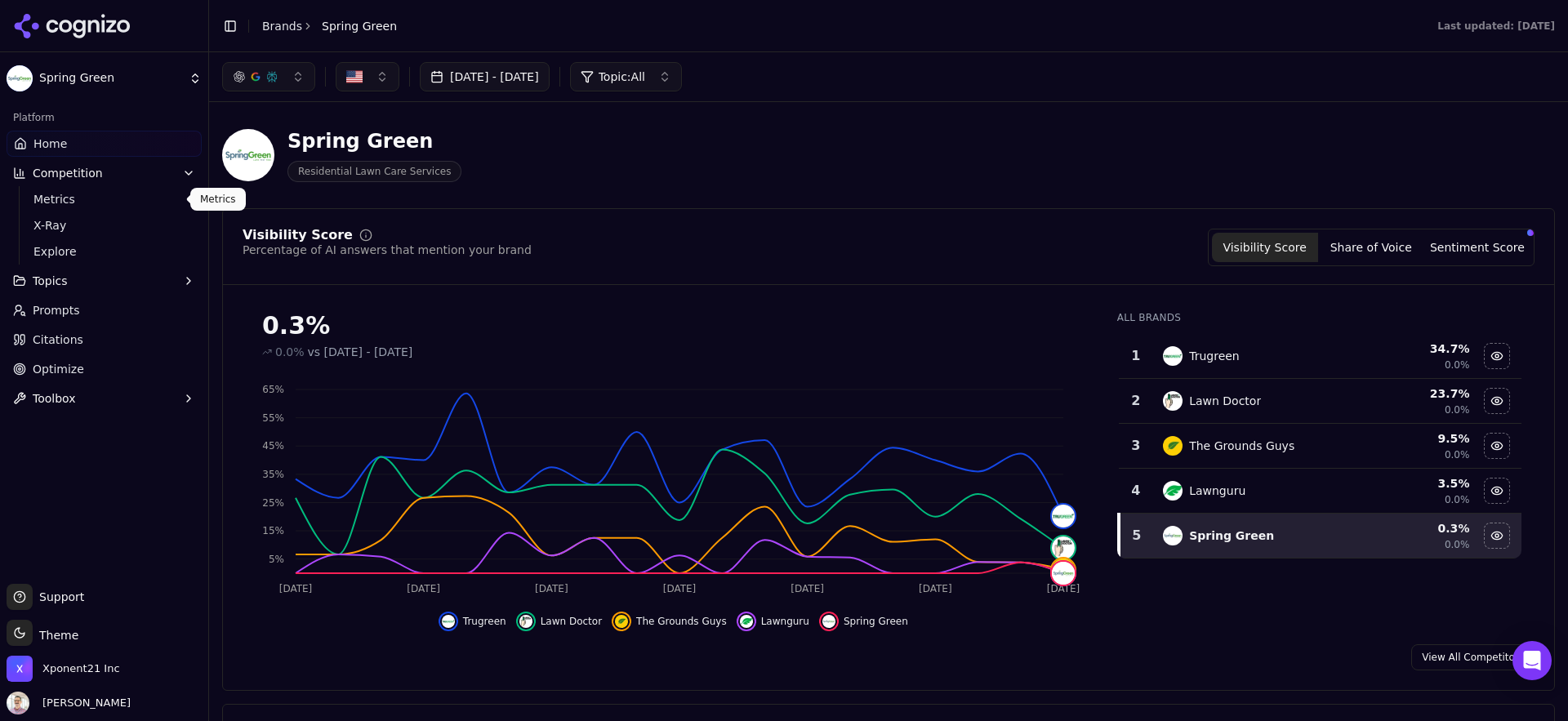
click at [121, 200] on span "Metrics" at bounding box center [104, 199] width 142 height 17
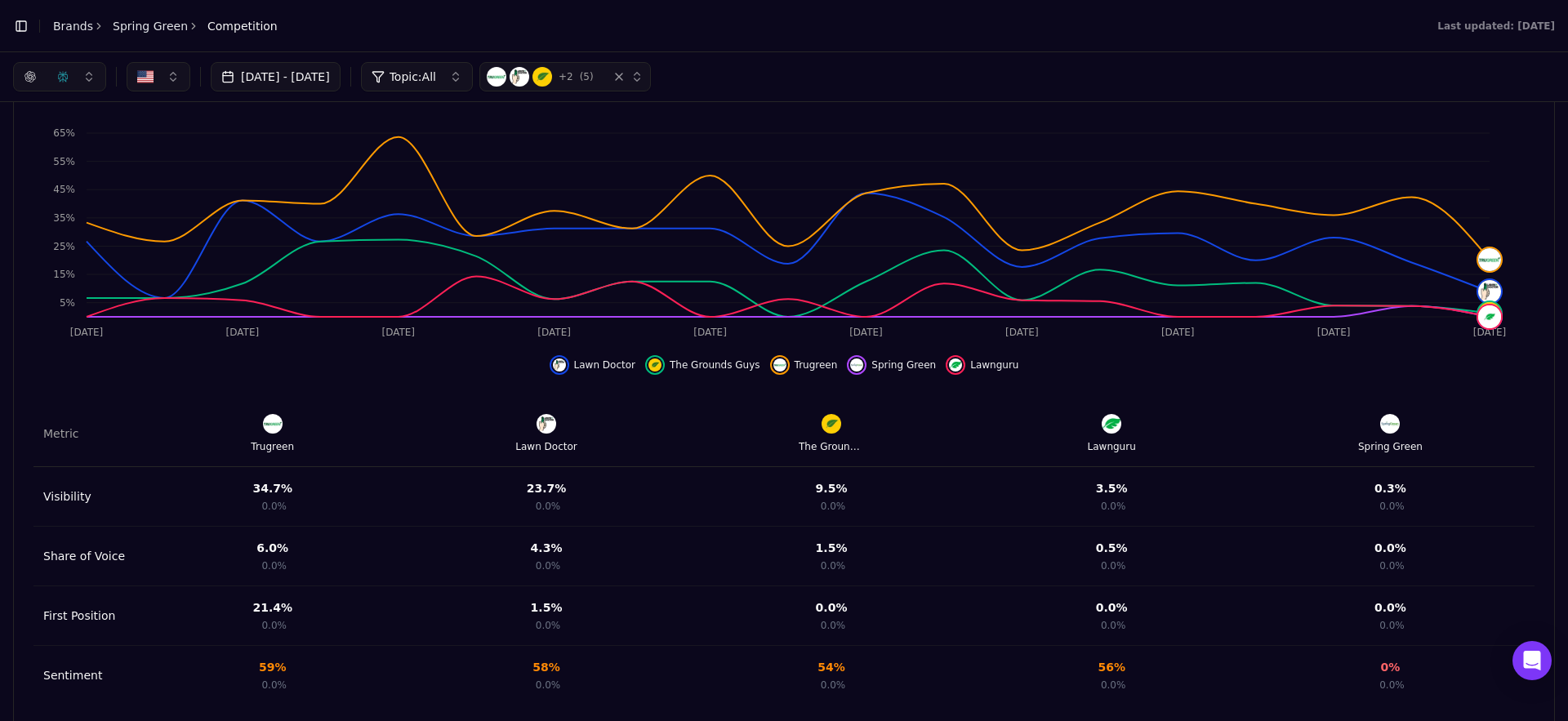
scroll to position [475, 0]
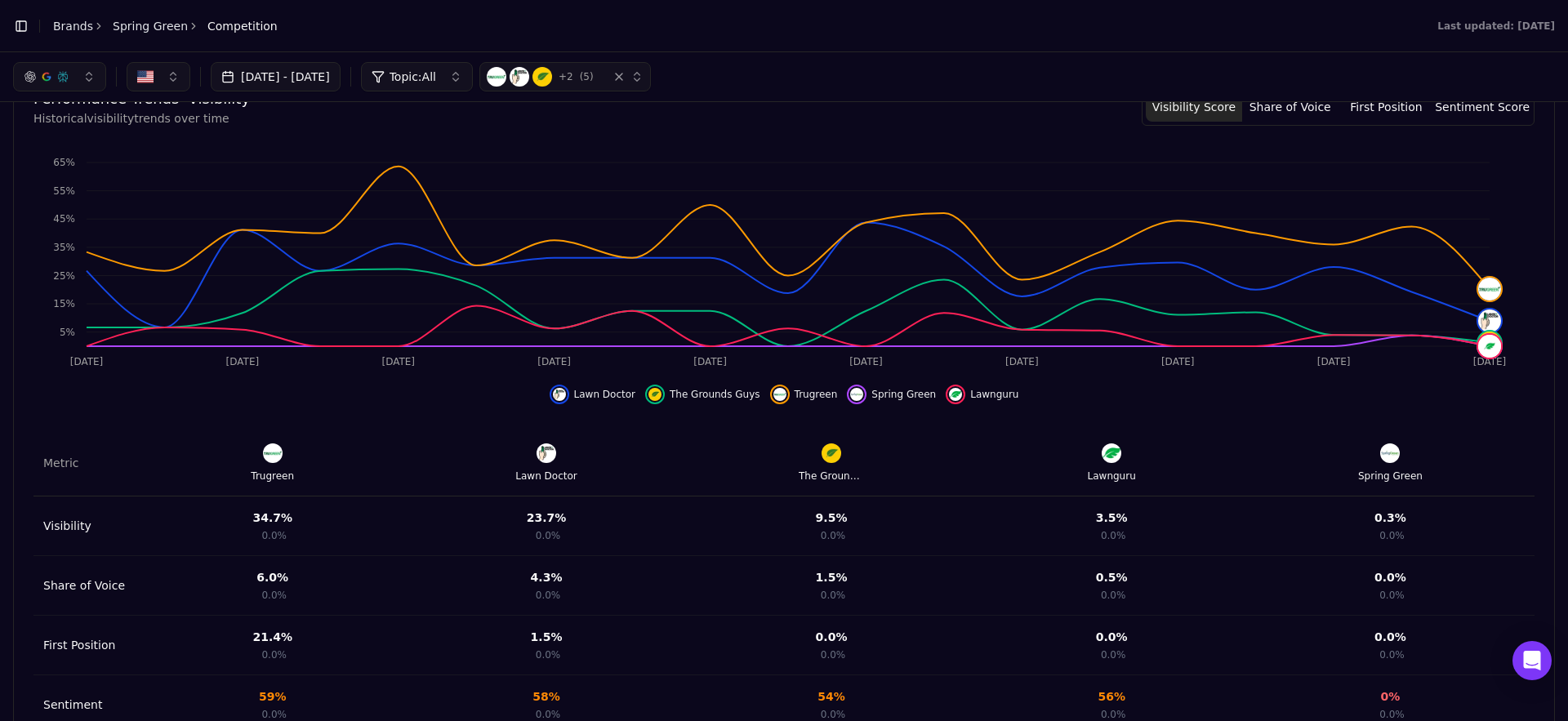
click at [913, 67] on div "Aug 10, 2025 - Sep 09, 2025 Topic: All + 2 ( 5 )" at bounding box center [783, 76] width 1542 height 29
click at [908, 84] on div "Aug 10, 2025 - Sep 09, 2025 Topic: All + 2 ( 5 )" at bounding box center [783, 76] width 1542 height 29
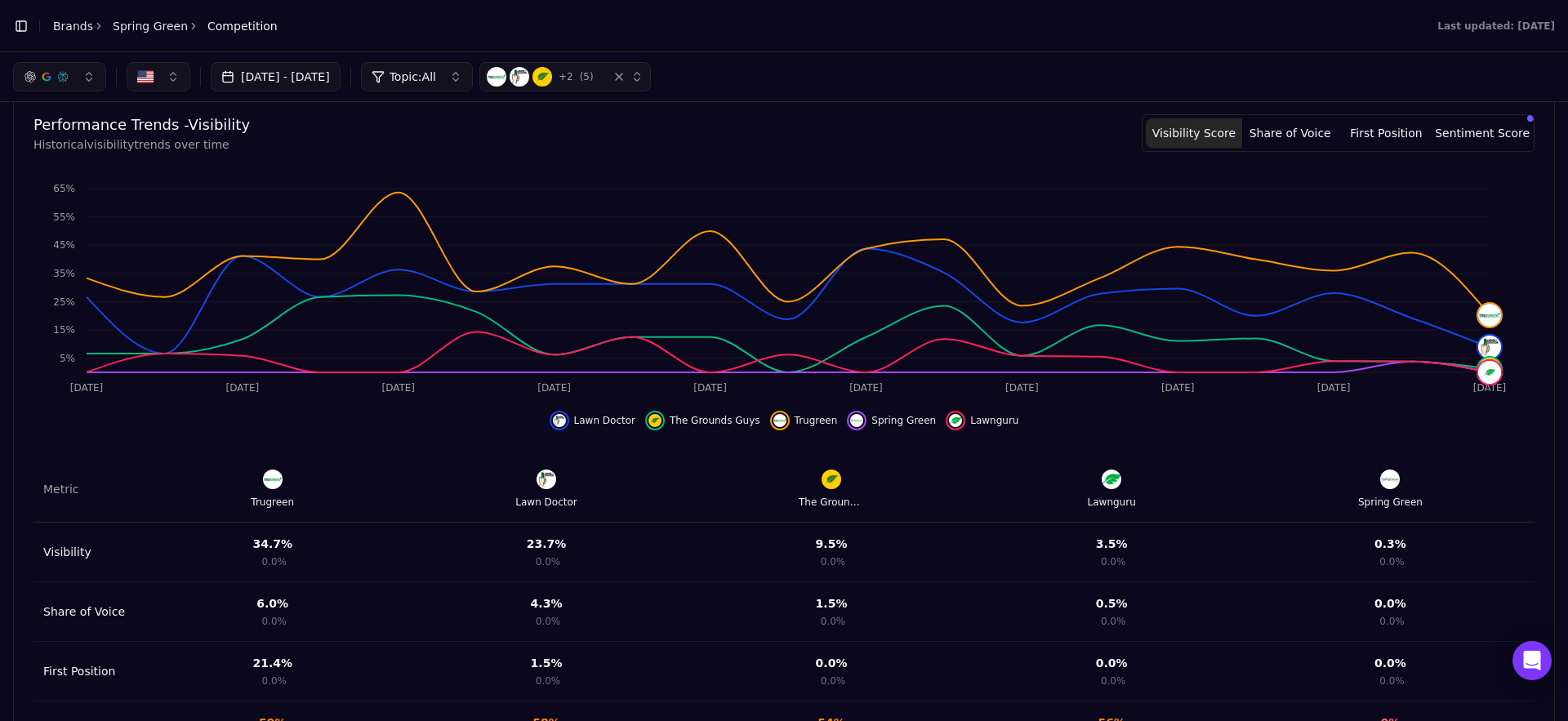
scroll to position [446, 0]
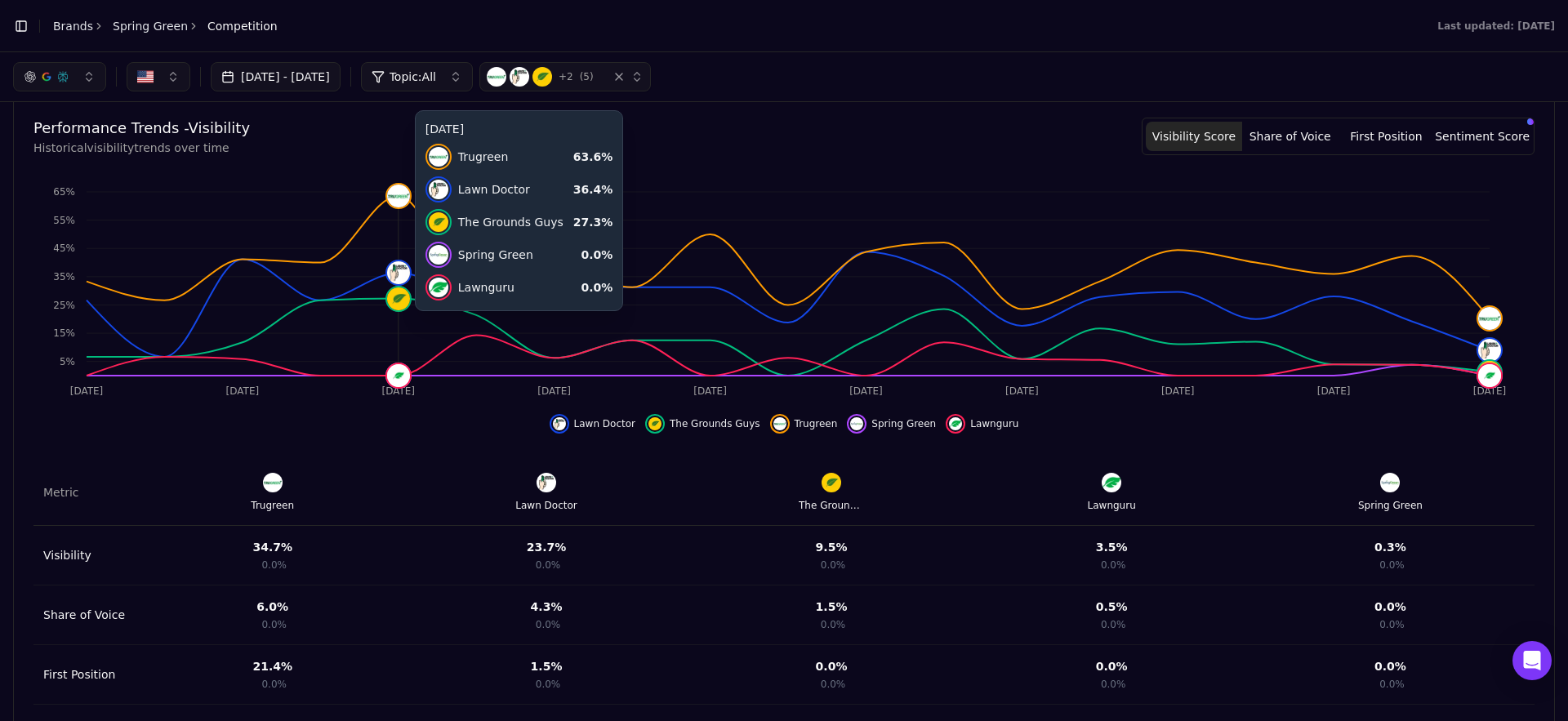
click at [379, 328] on icon "[DATE] Aug [DATE] Aug [DATE] Aug 31 [DATE] [DATE] [DATE] [DATE] 5% 15% 25% 35% …" at bounding box center [777, 290] width 1489 height 229
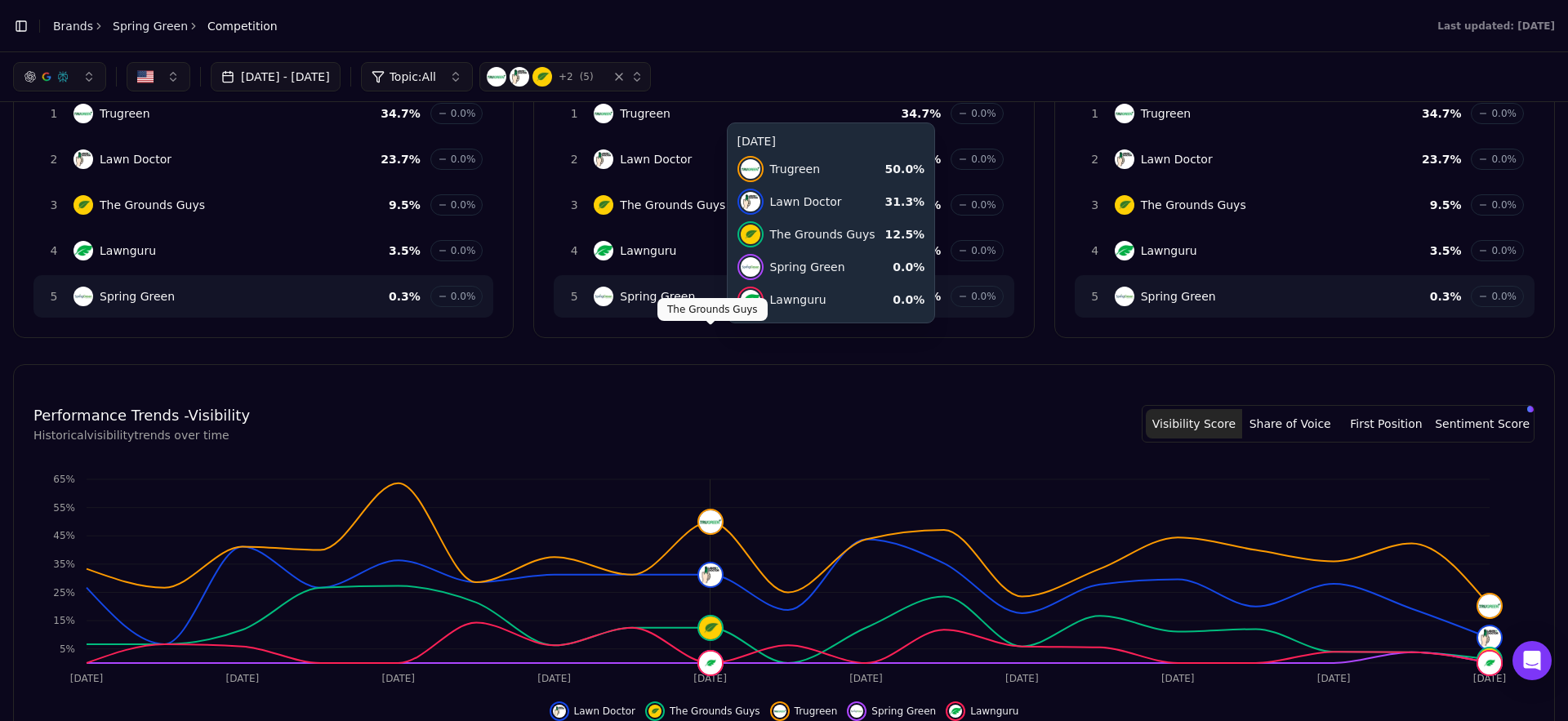
scroll to position [0, 0]
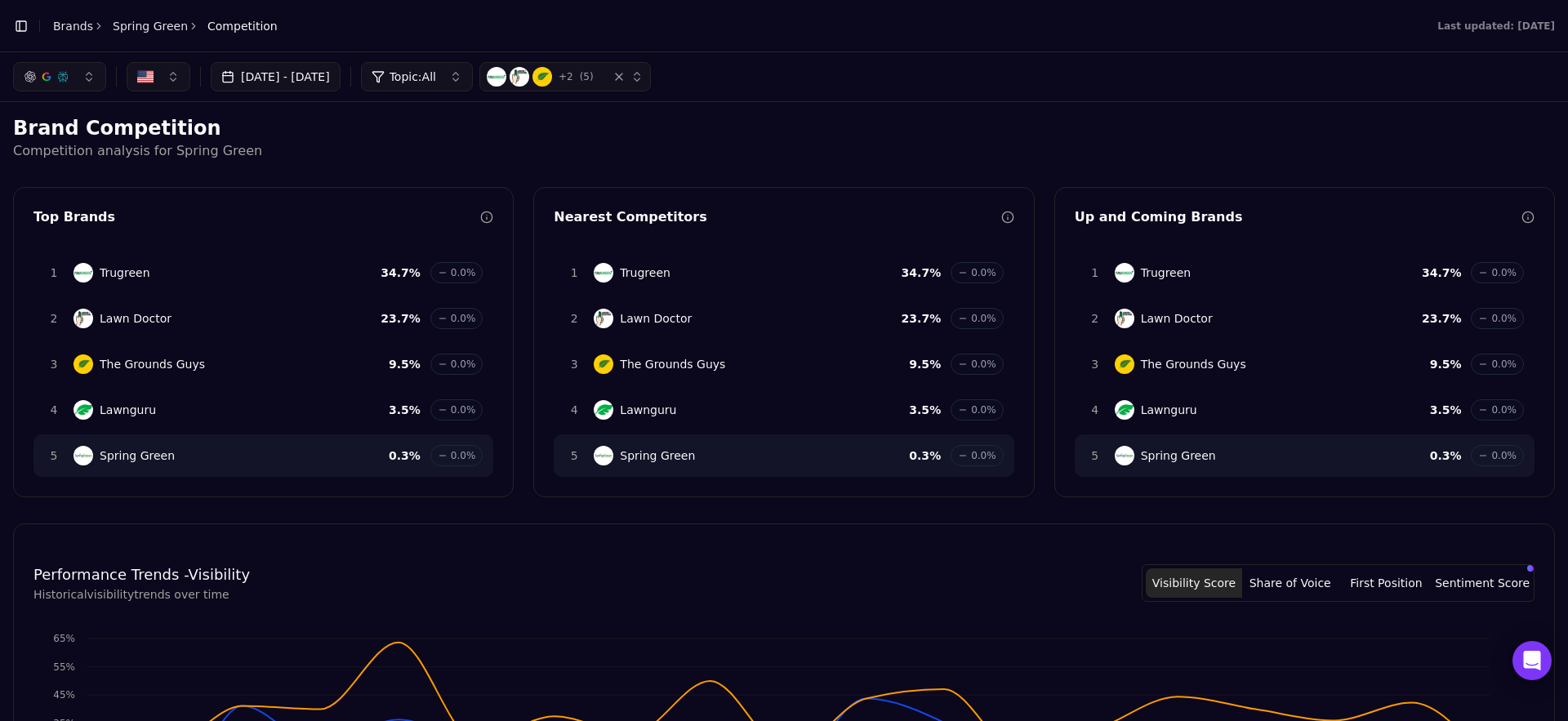
click at [1154, 464] on div "Spring Green" at bounding box center [1165, 456] width 101 height 20
